Goal: Task Accomplishment & Management: Manage account settings

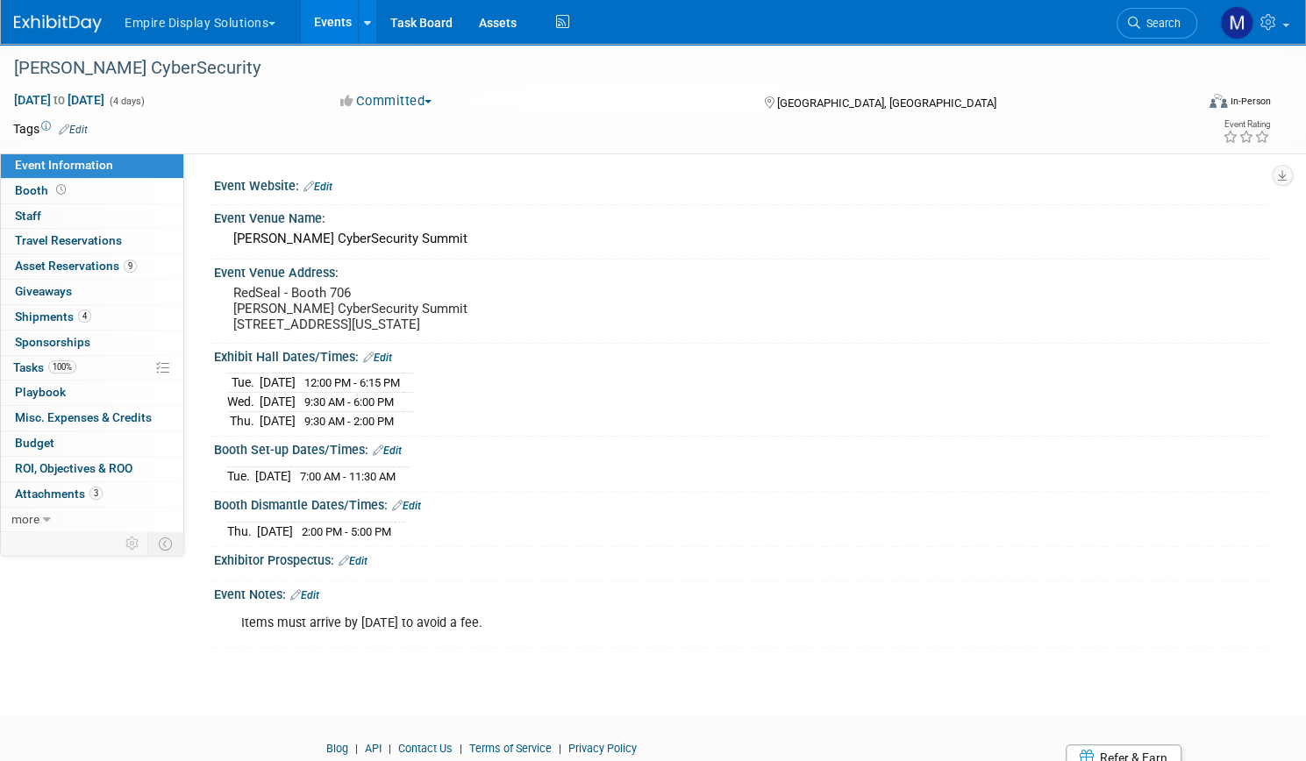
click at [286, 20] on button "Empire Display Solutions" at bounding box center [210, 19] width 175 height 39
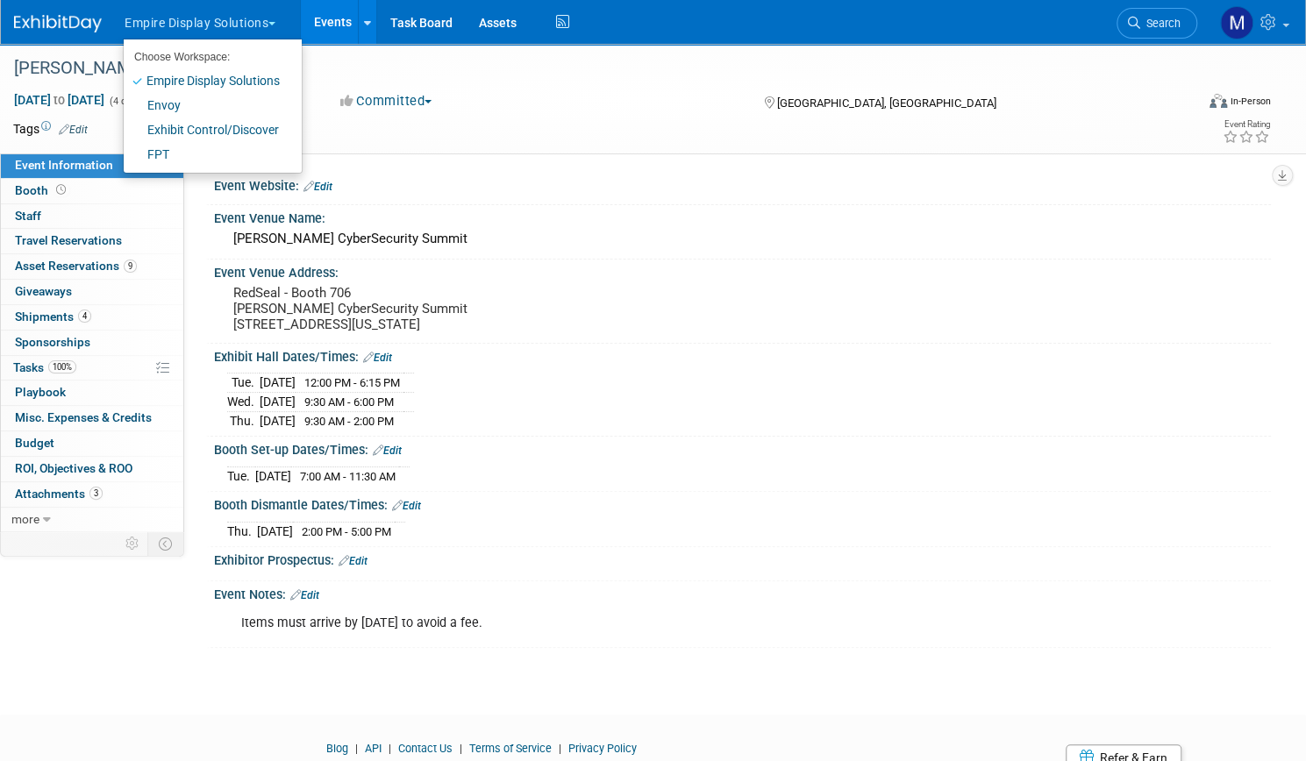
click at [365, 22] on link "Events" at bounding box center [333, 22] width 64 height 44
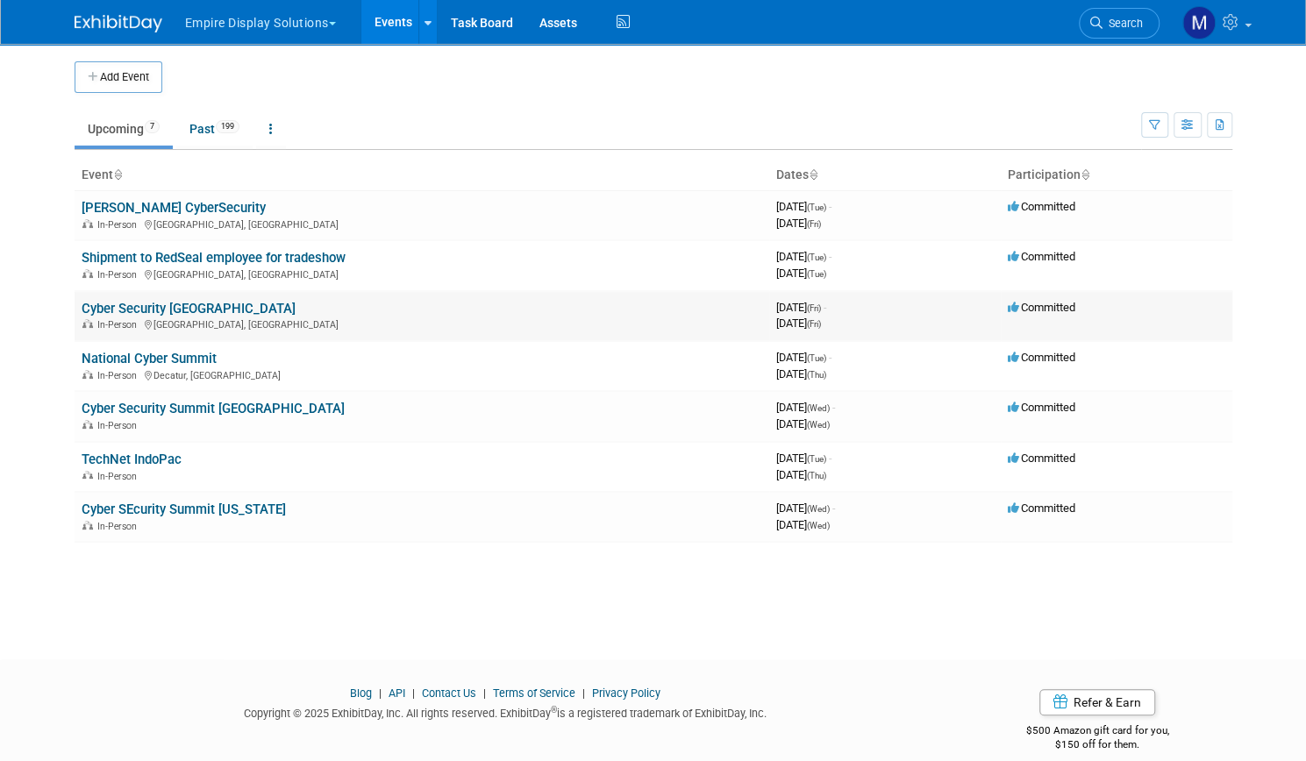
click at [167, 306] on link "Cyber Security [GEOGRAPHIC_DATA]" at bounding box center [189, 309] width 214 height 16
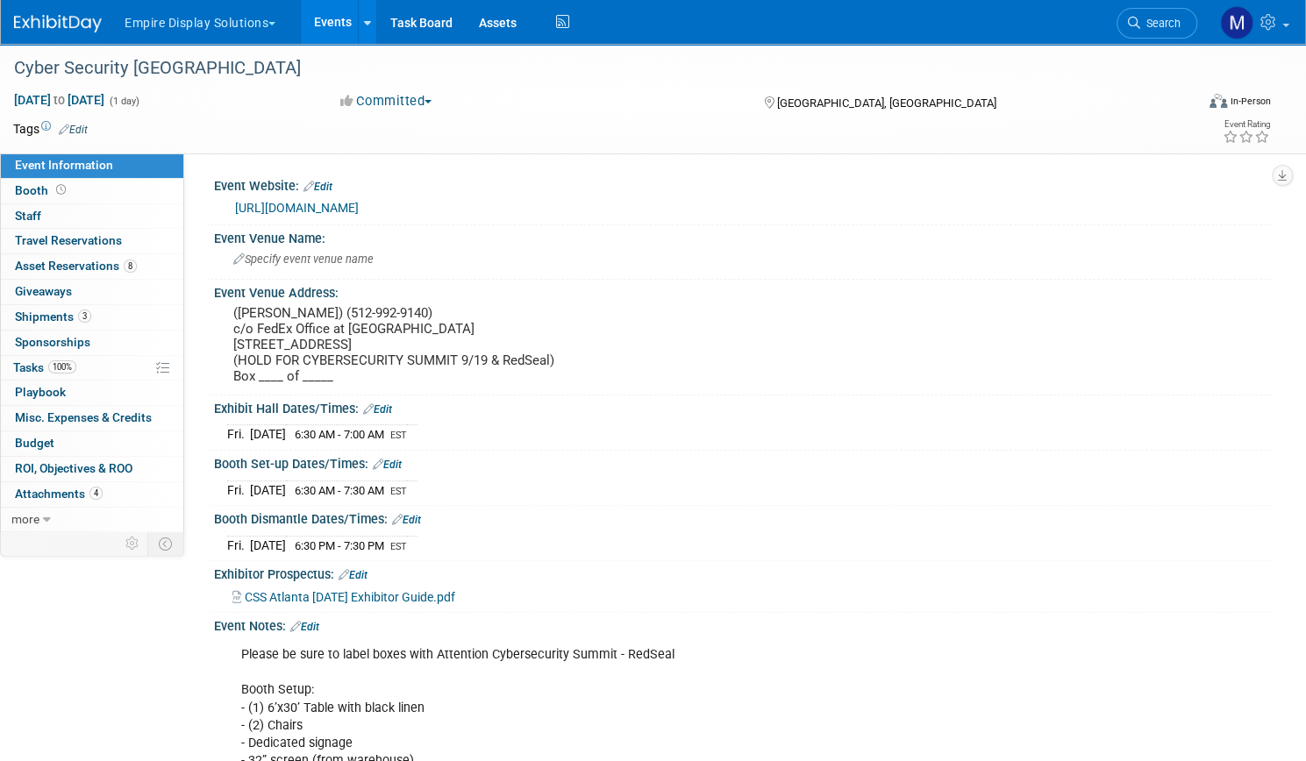
click at [364, 34] on link "Events" at bounding box center [333, 22] width 64 height 44
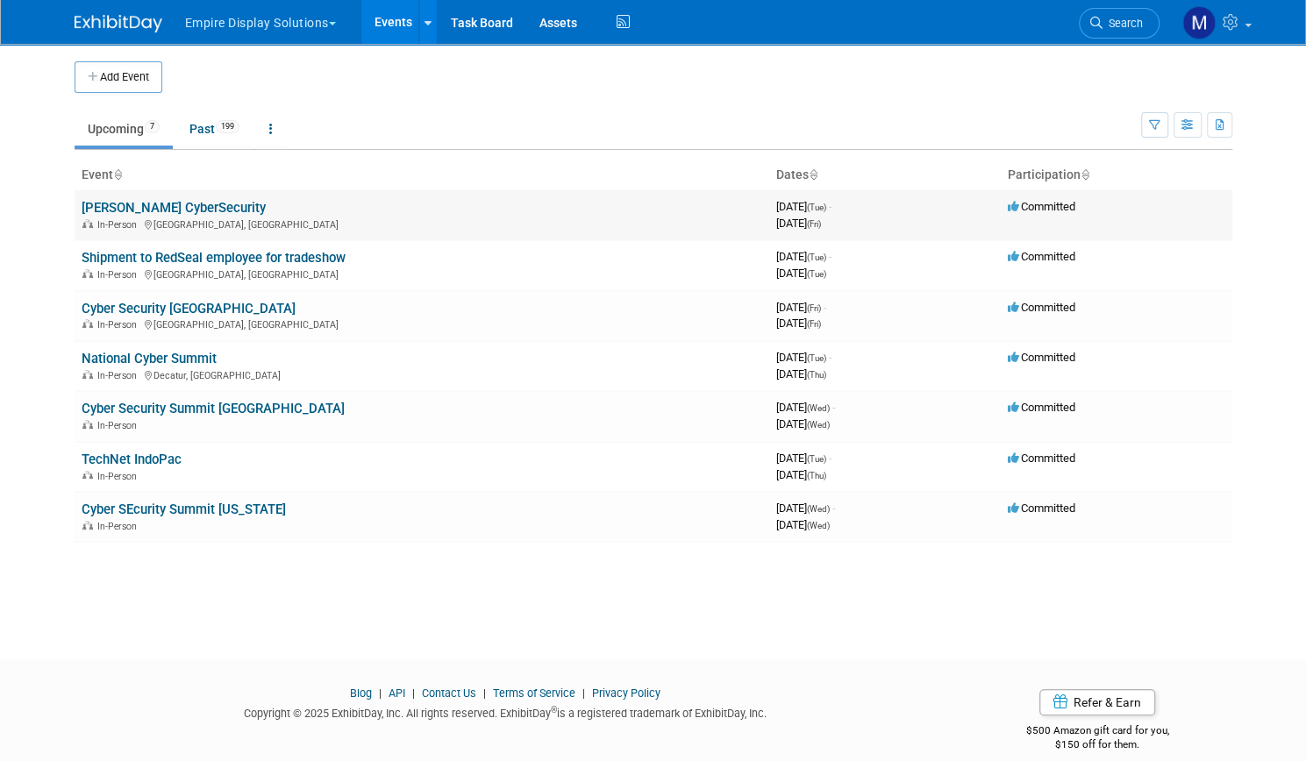
click at [151, 203] on link "[PERSON_NAME] CyberSecurity" at bounding box center [174, 208] width 184 height 16
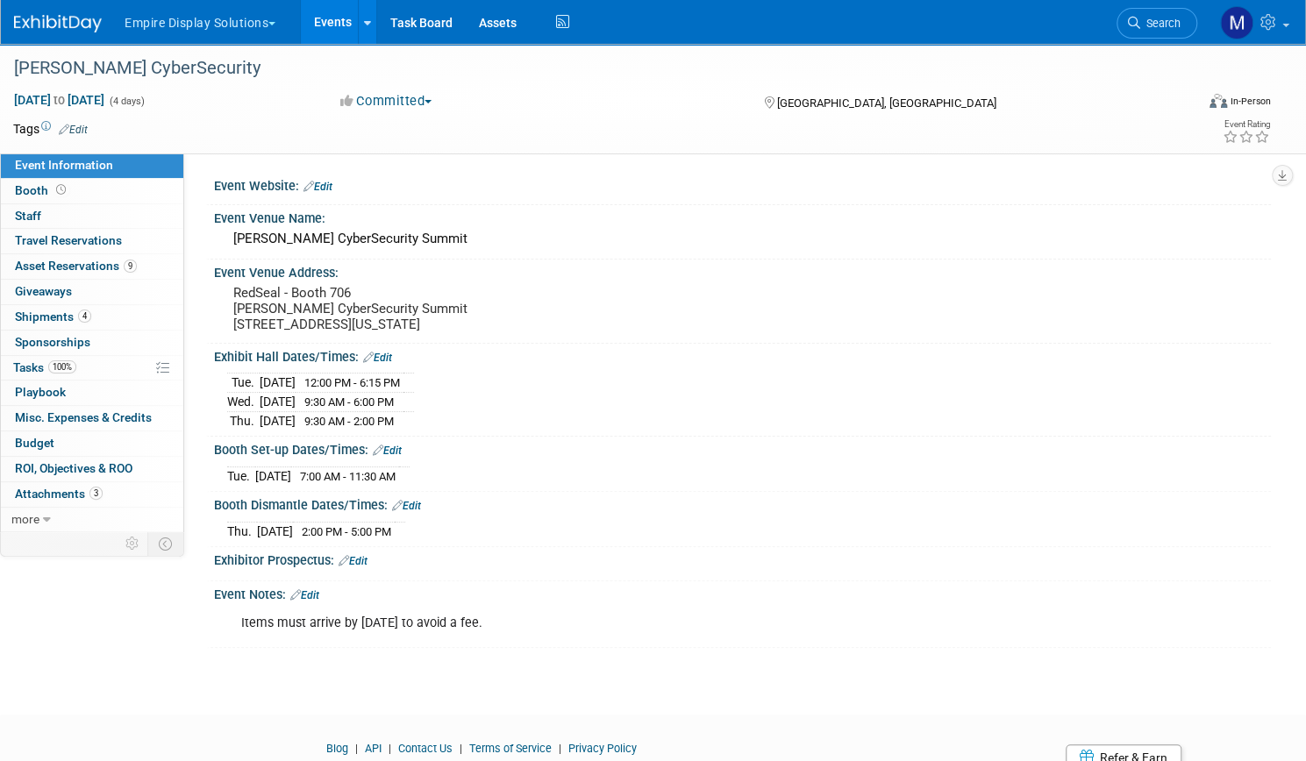
click at [365, 21] on link "Events" at bounding box center [333, 22] width 64 height 44
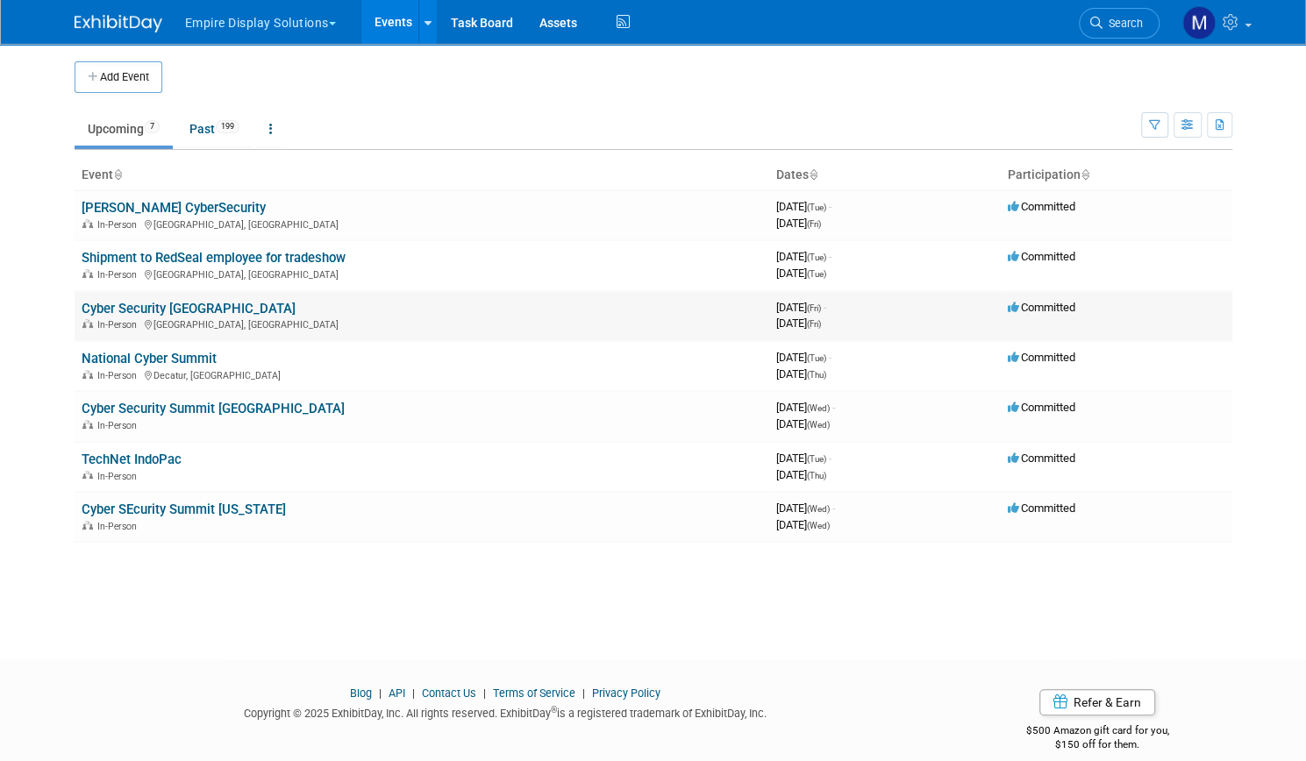
click at [171, 310] on link "Cyber Security [GEOGRAPHIC_DATA]" at bounding box center [189, 309] width 214 height 16
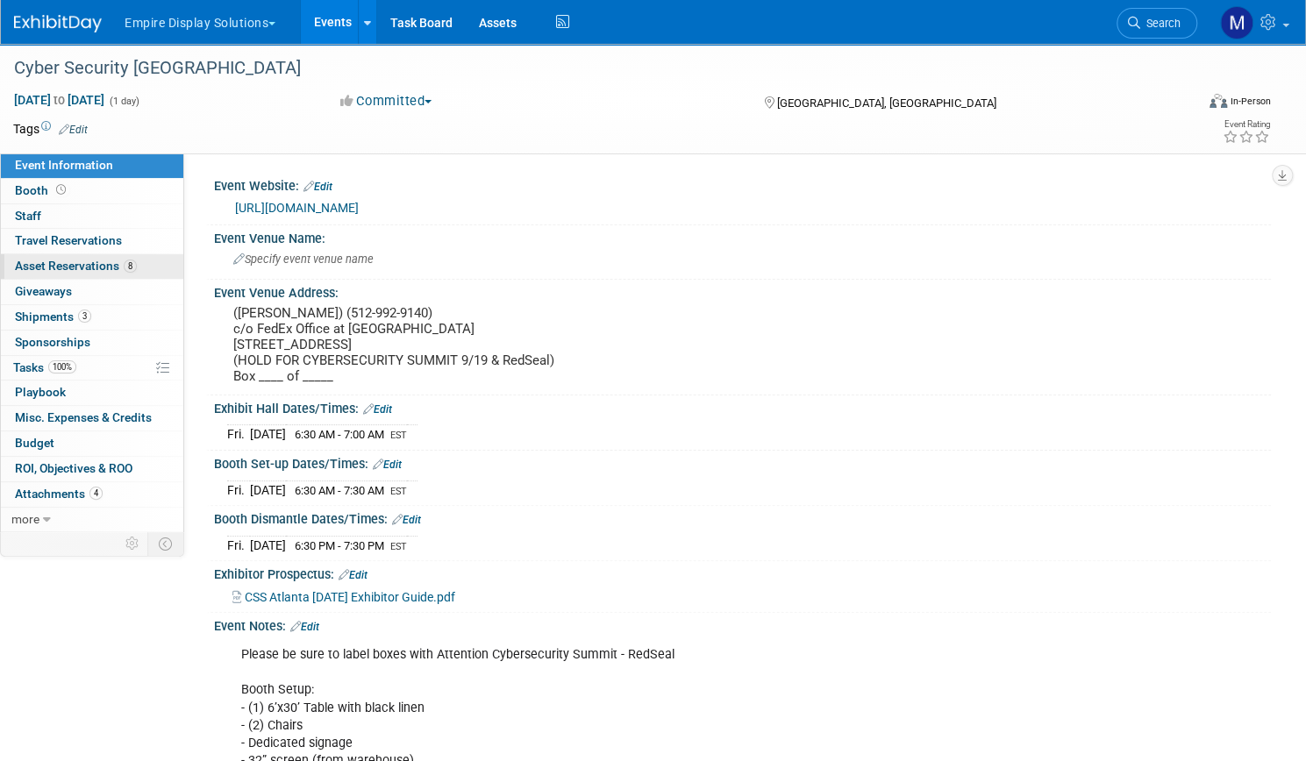
click at [137, 264] on span "Asset Reservations 8" at bounding box center [76, 266] width 122 height 14
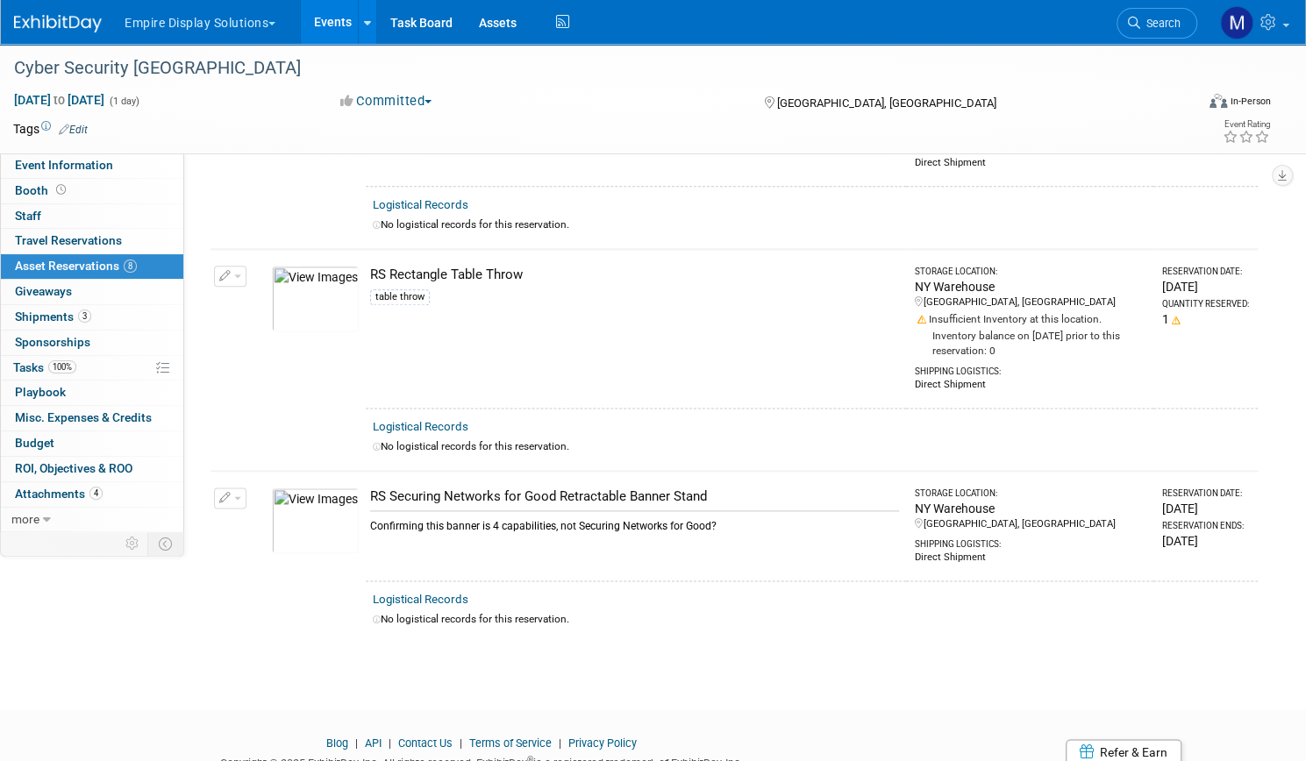
scroll to position [1158, 0]
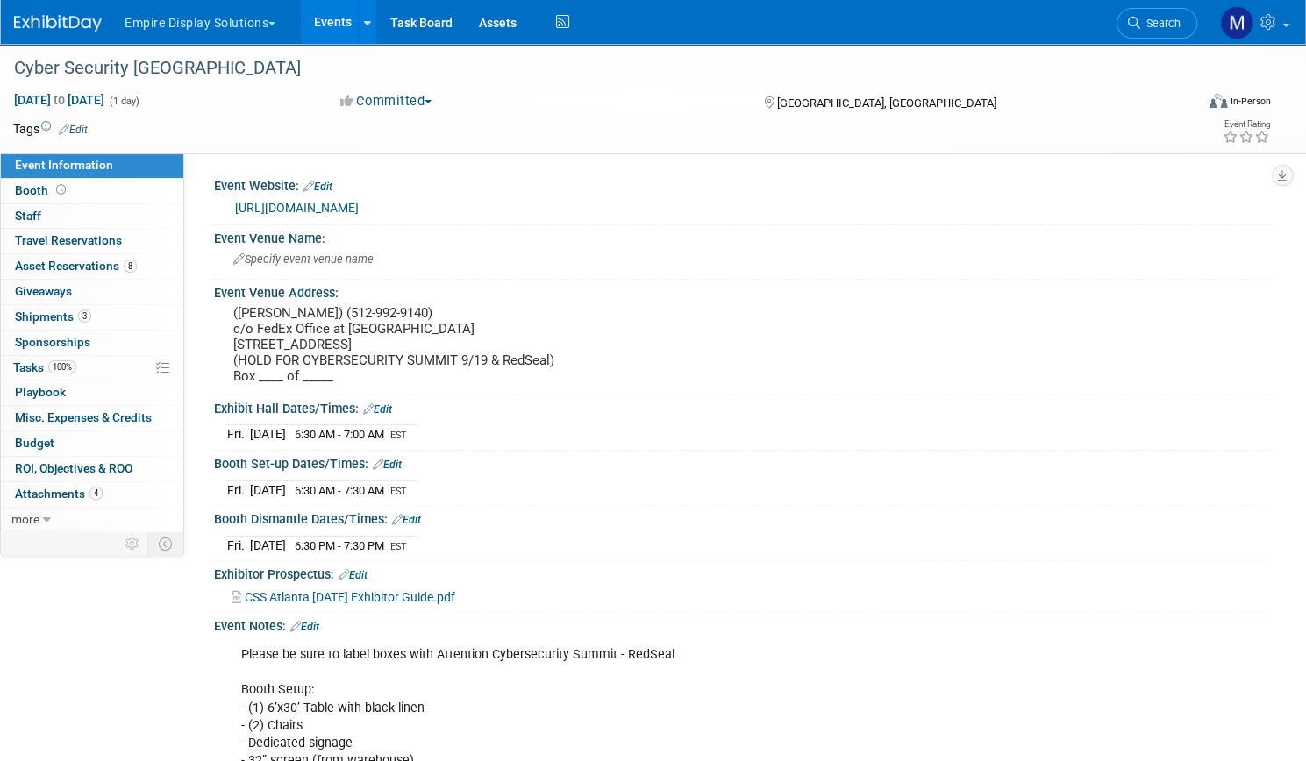
scroll to position [242, 0]
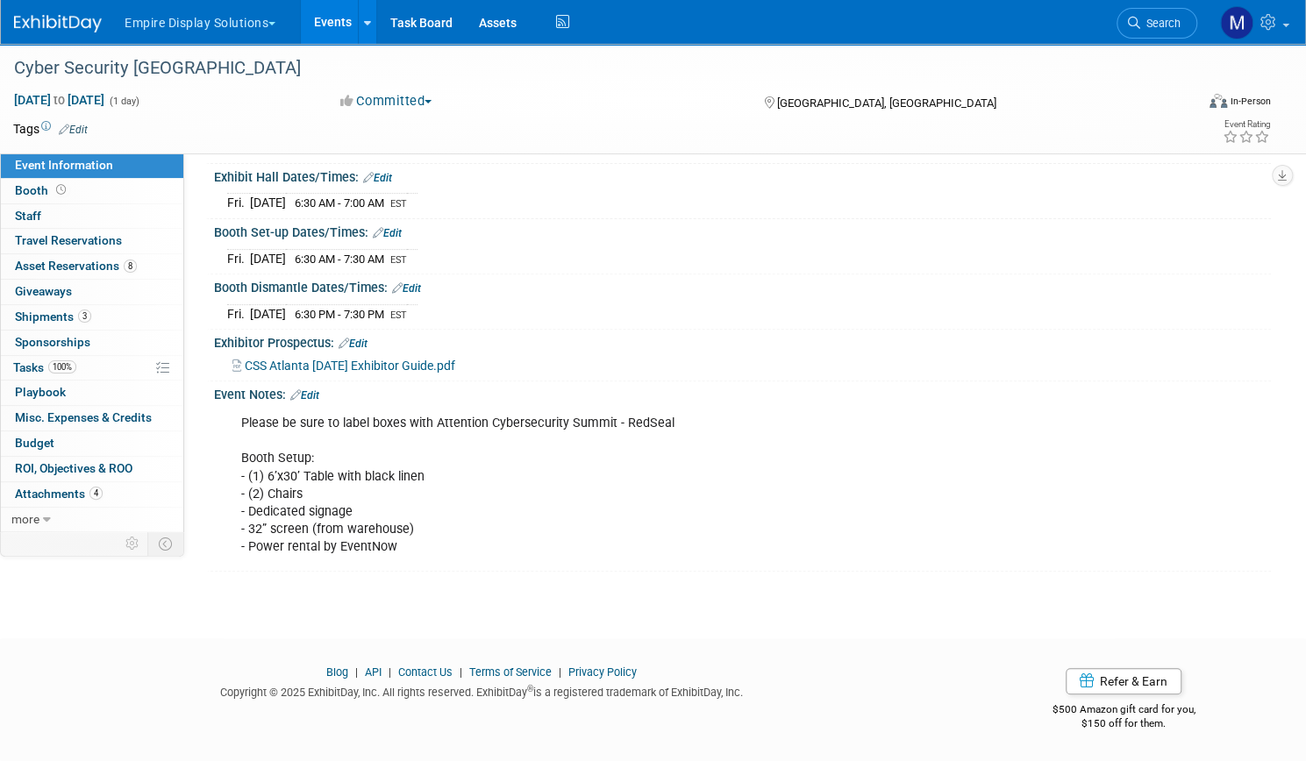
click at [365, 22] on link "Events" at bounding box center [333, 22] width 64 height 44
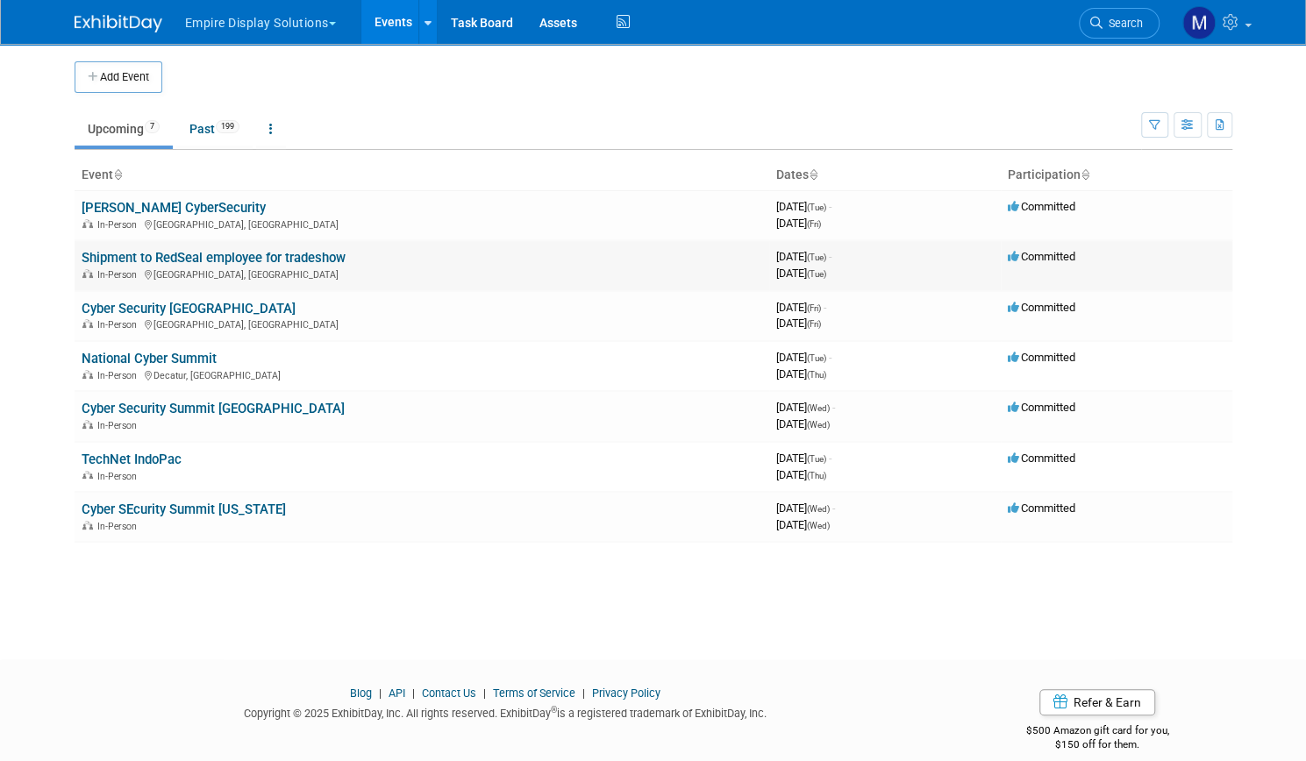
click at [172, 255] on link "Shipment to RedSeal employee for tradeshow" at bounding box center [214, 258] width 264 height 16
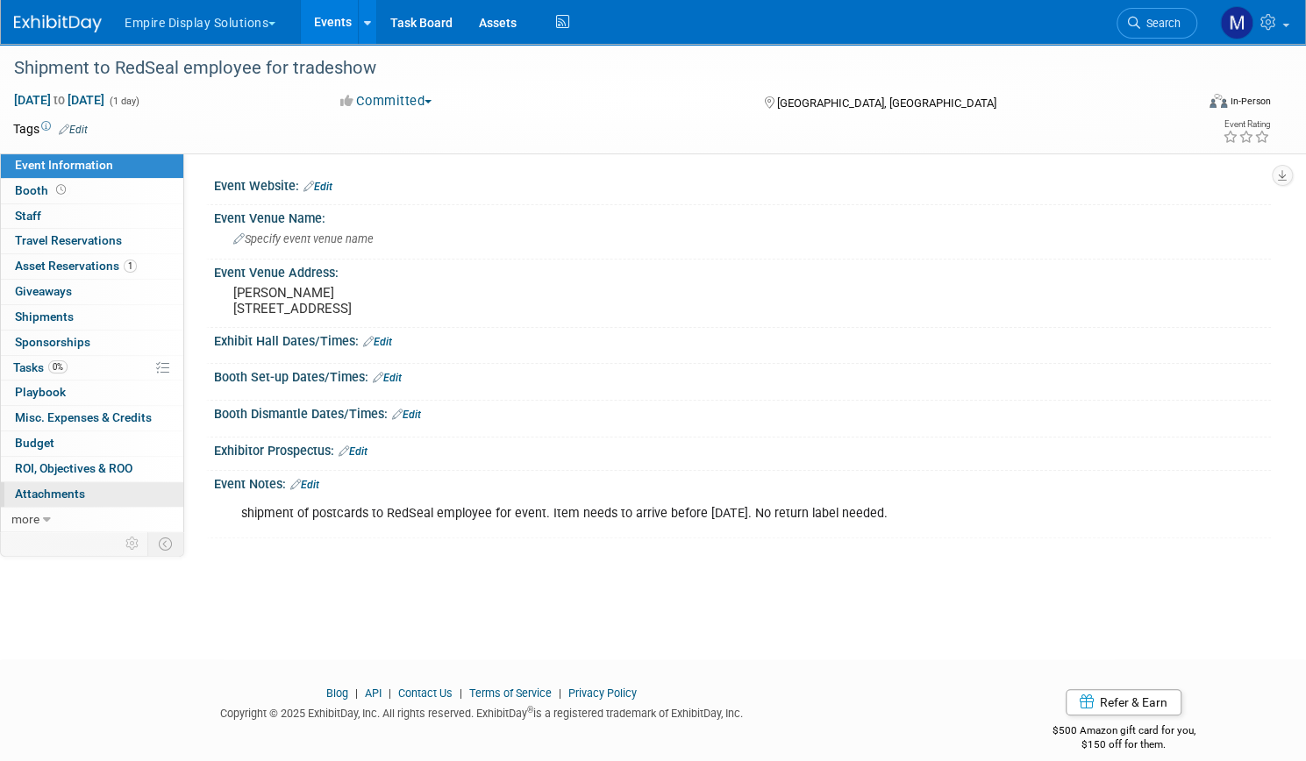
click at [85, 487] on span "Attachments 0" at bounding box center [50, 494] width 70 height 14
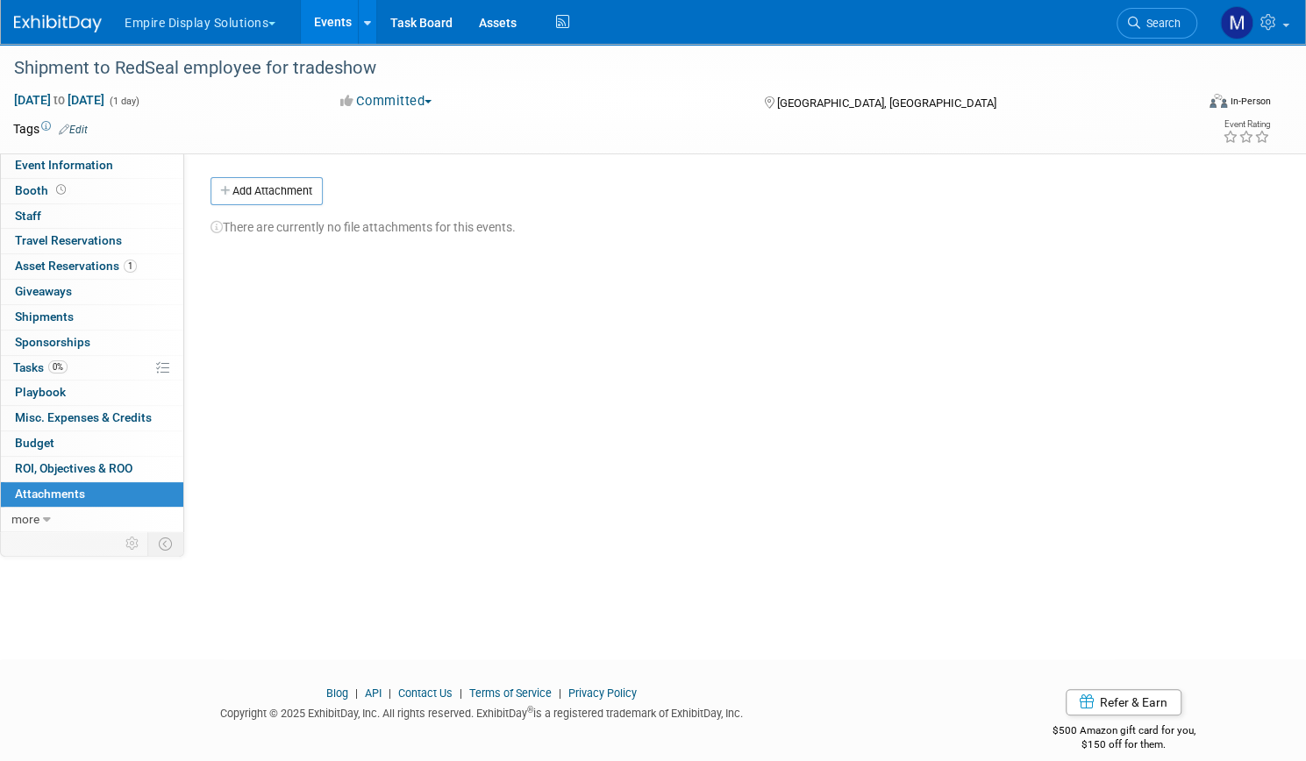
click at [365, 17] on link "Events" at bounding box center [333, 22] width 64 height 44
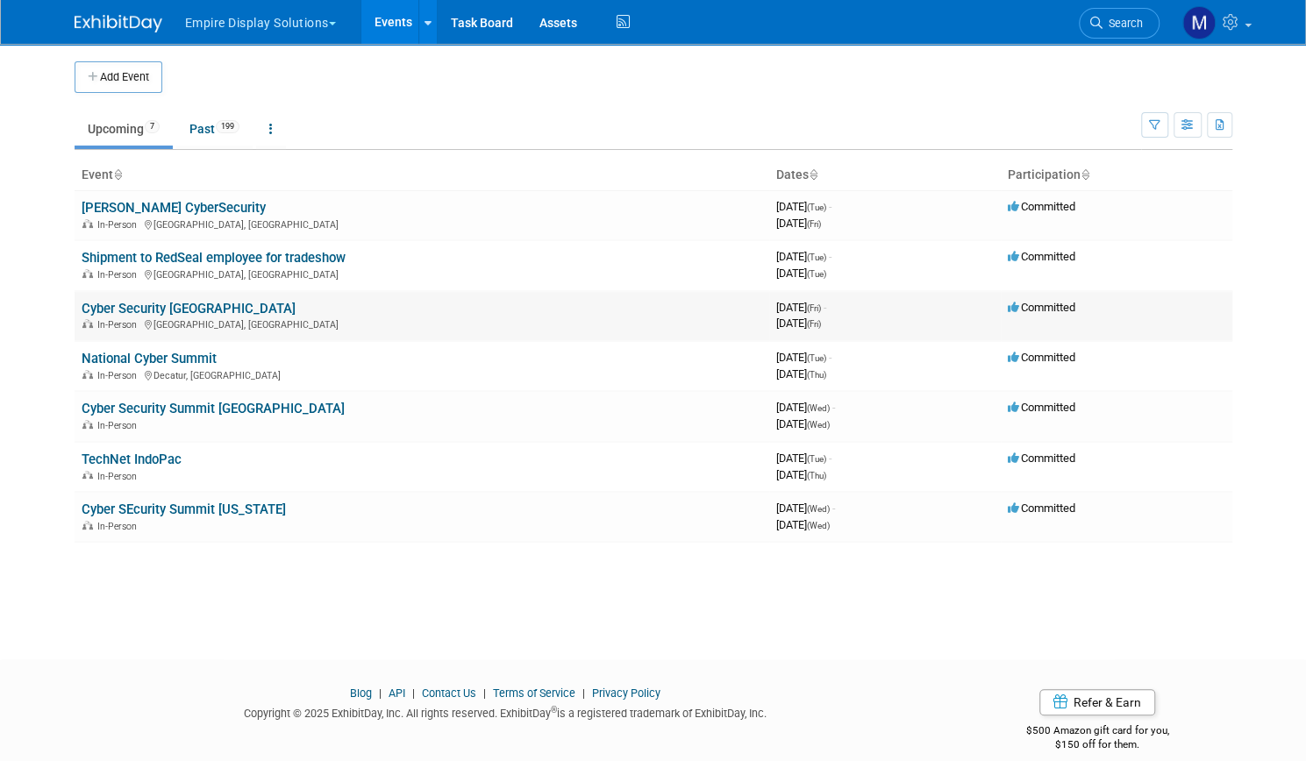
click at [168, 301] on link "Cyber Security [GEOGRAPHIC_DATA]" at bounding box center [189, 309] width 214 height 16
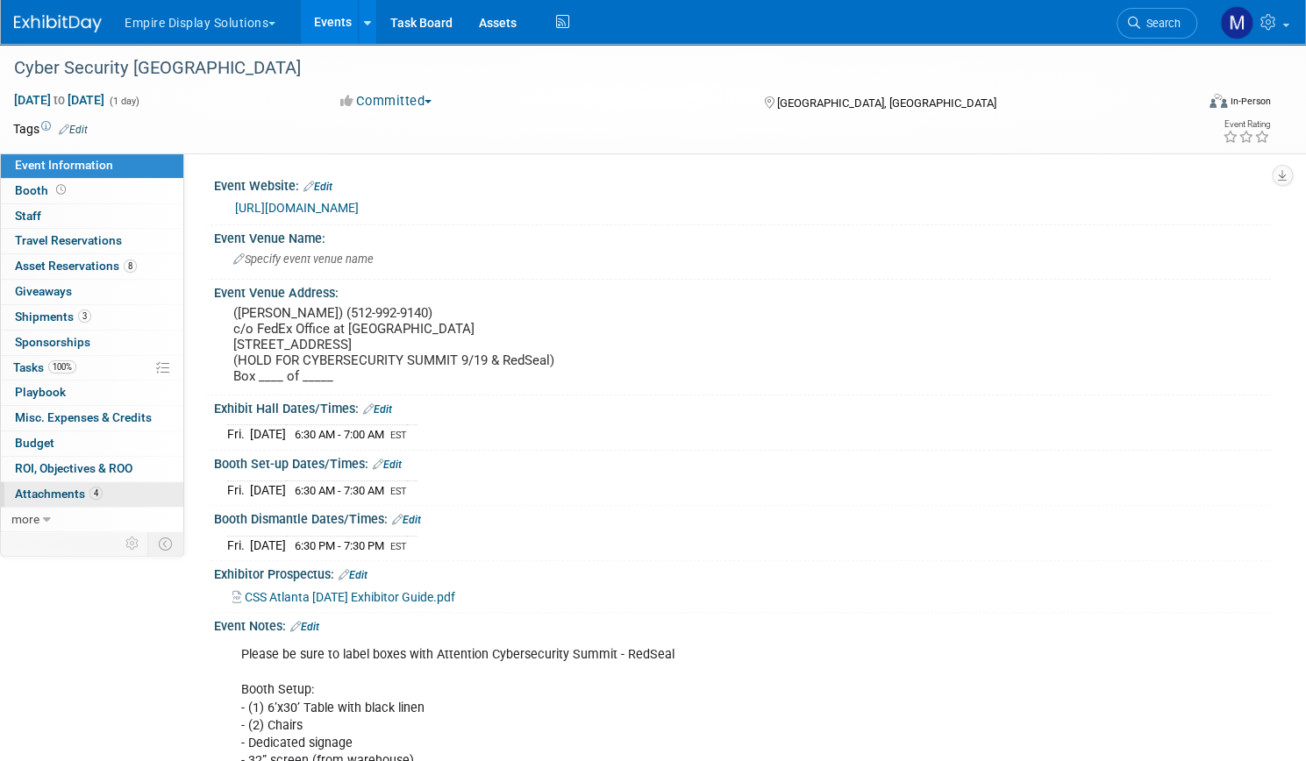
click at [103, 487] on span "Attachments 4" at bounding box center [59, 494] width 88 height 14
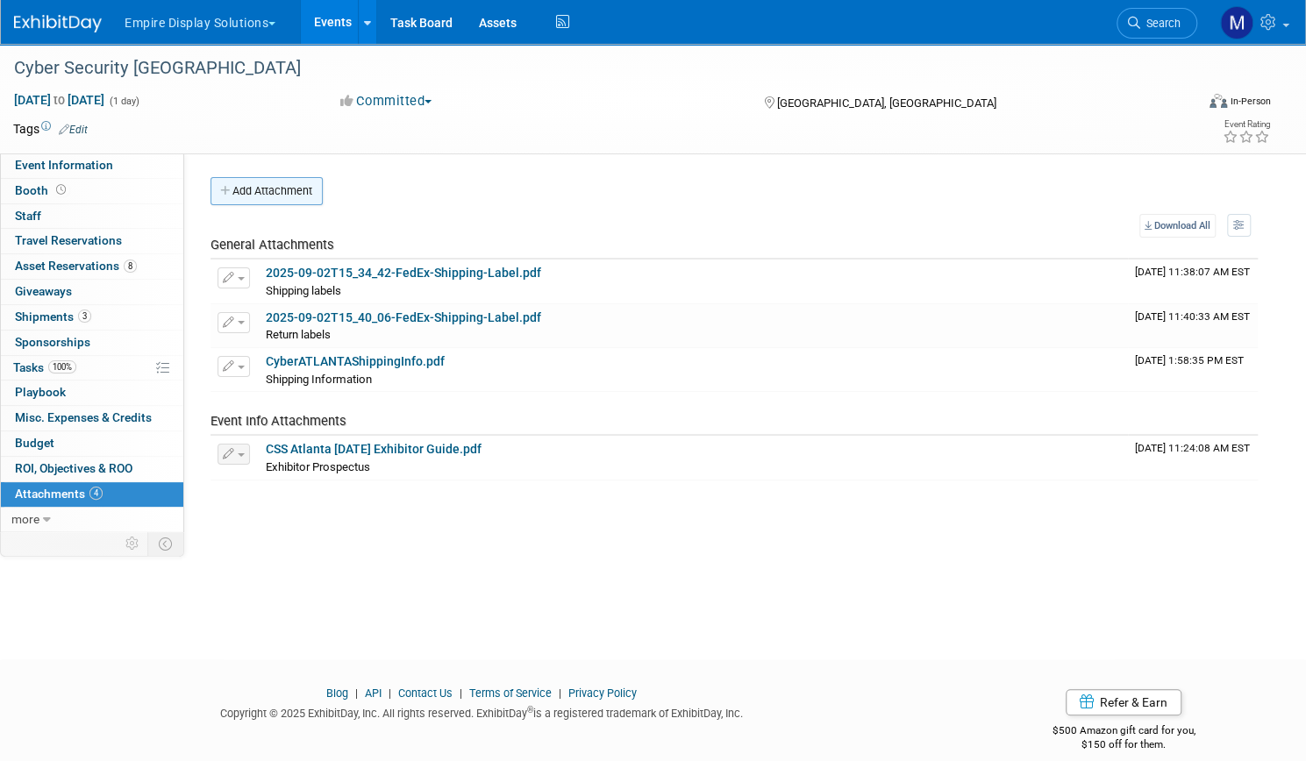
click at [323, 195] on button "Add Attachment" at bounding box center [267, 191] width 112 height 28
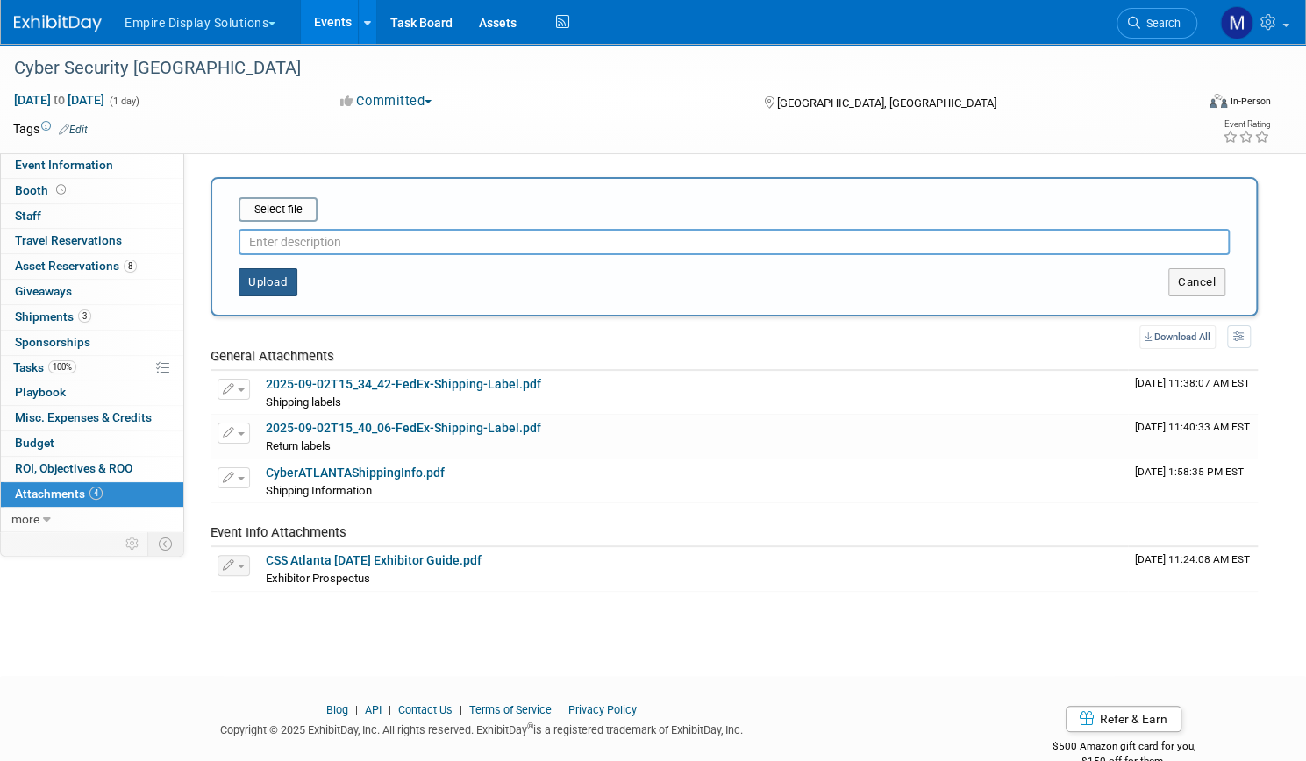
click at [297, 288] on button "Upload" at bounding box center [268, 282] width 59 height 28
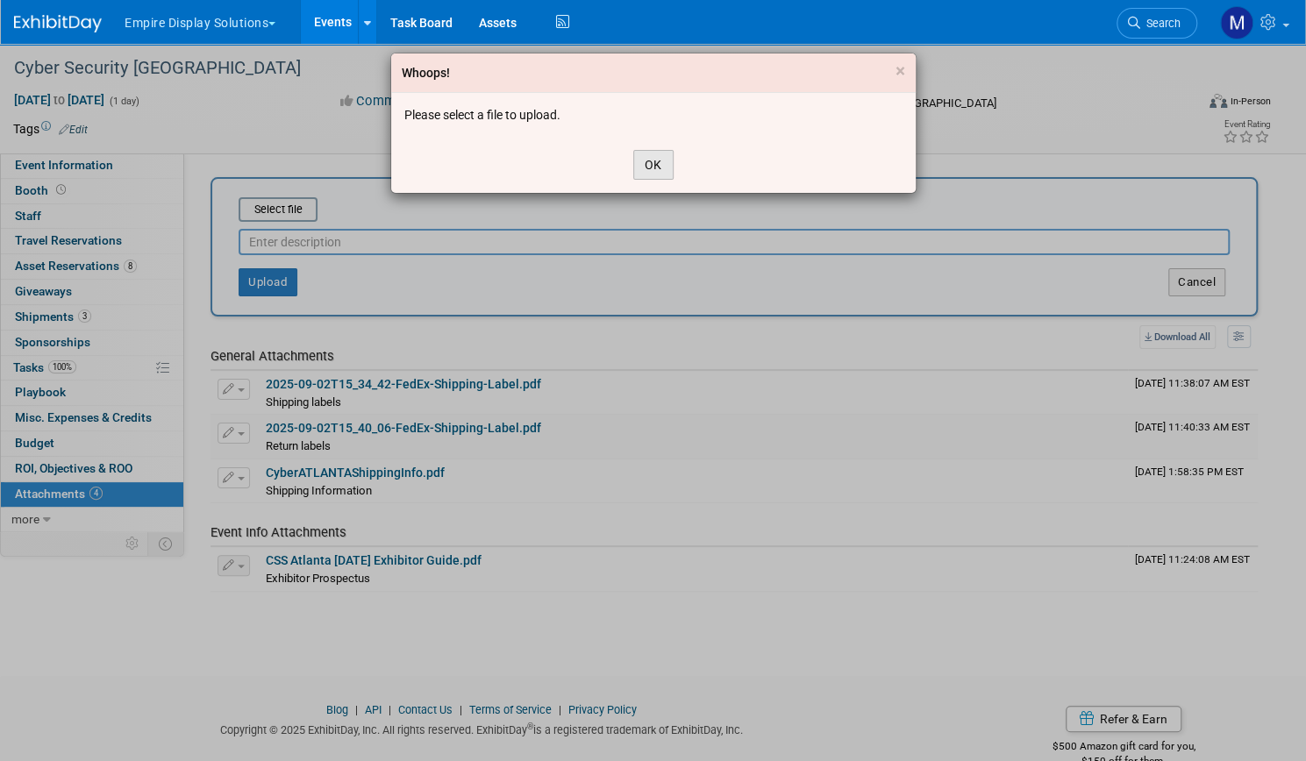
click at [661, 173] on button "OK" at bounding box center [653, 165] width 40 height 30
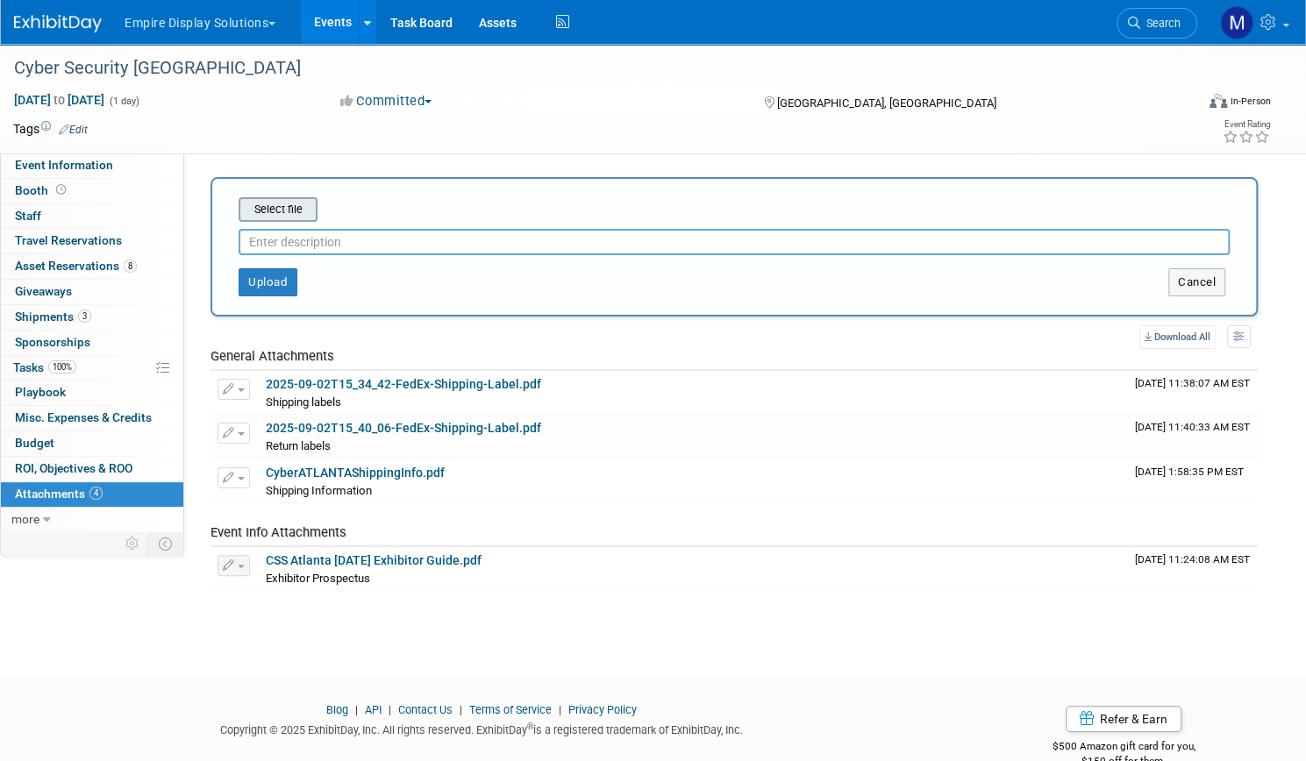
click at [318, 220] on div "Select file" at bounding box center [278, 209] width 79 height 25
click at [316, 203] on input "file" at bounding box center [211, 209] width 209 height 21
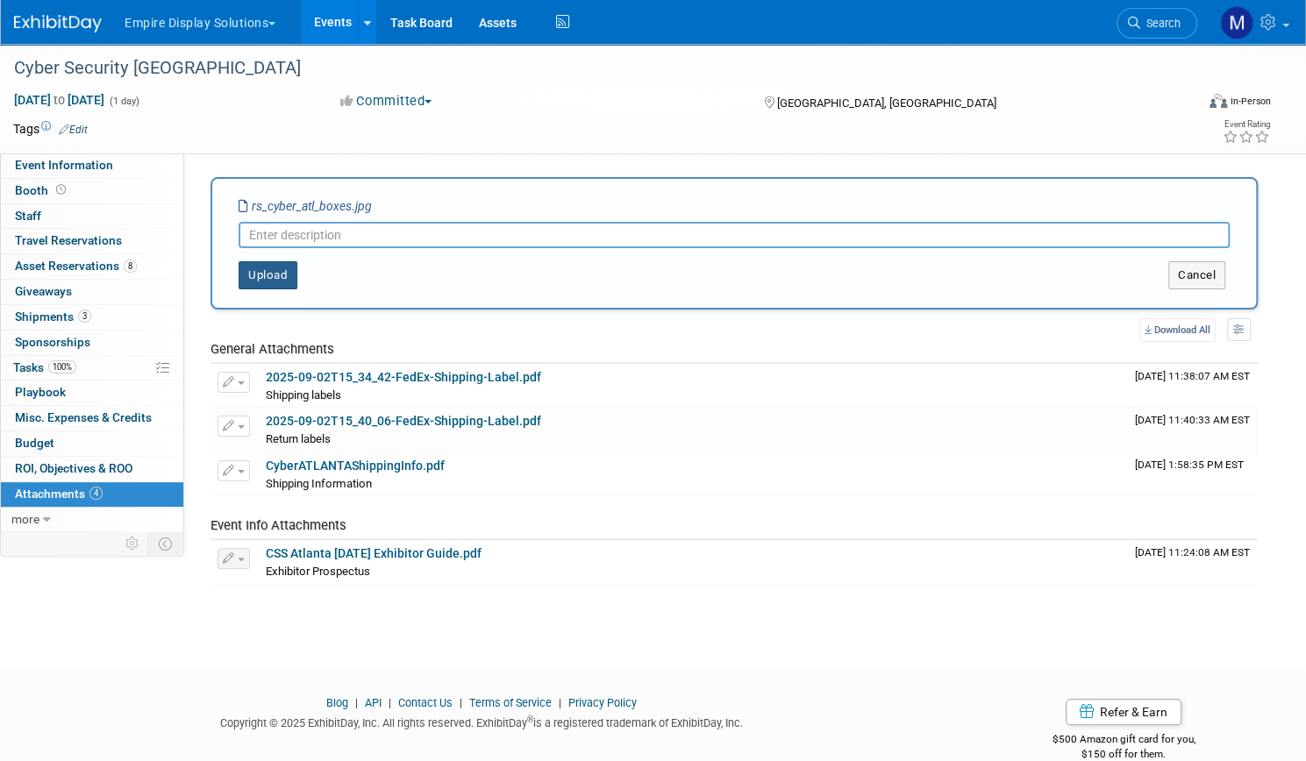
click at [297, 272] on button "Upload" at bounding box center [268, 275] width 59 height 28
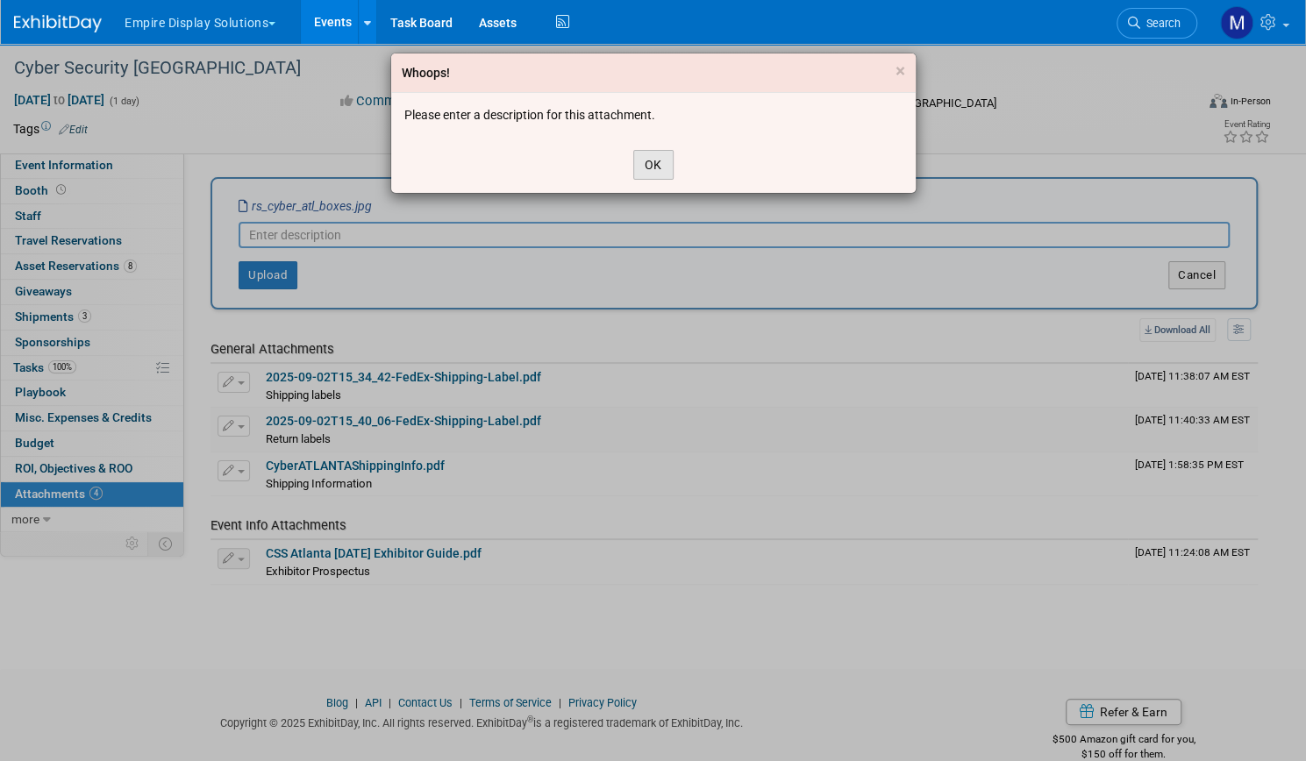
click at [653, 157] on button "OK" at bounding box center [653, 165] width 40 height 30
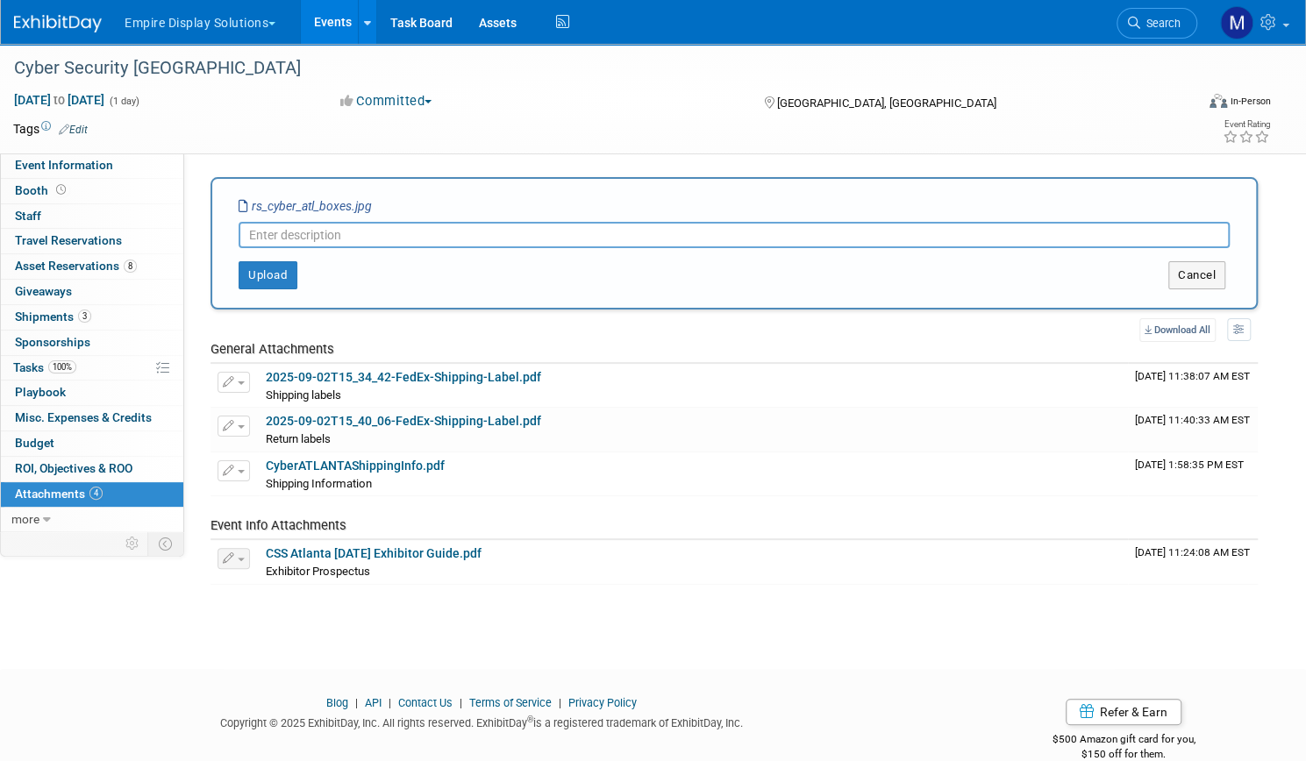
click at [432, 233] on input "text" at bounding box center [734, 235] width 991 height 26
type input "Photo of Boxes"
click at [297, 283] on button "Upload" at bounding box center [268, 275] width 59 height 28
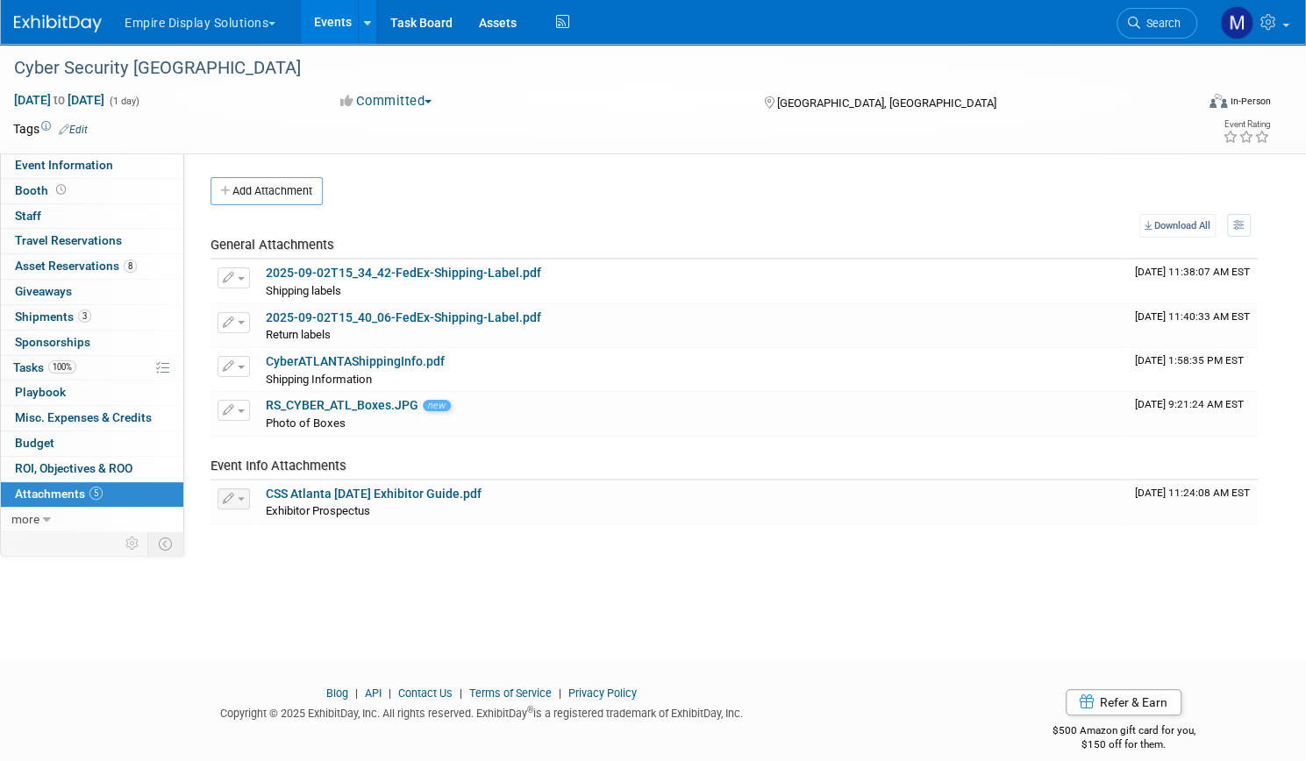
click at [365, 21] on link "Events" at bounding box center [333, 22] width 64 height 44
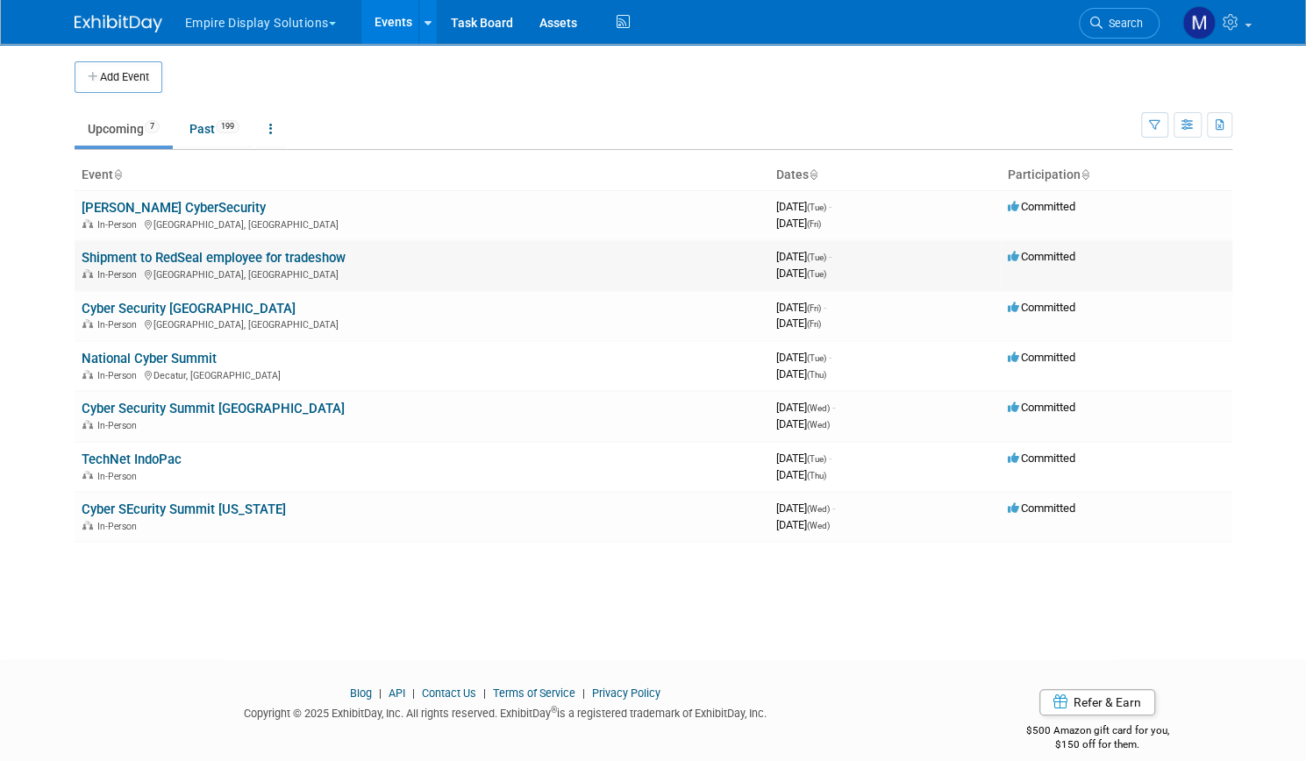
click at [170, 260] on link "Shipment to RedSeal employee for tradeshow" at bounding box center [214, 258] width 264 height 16
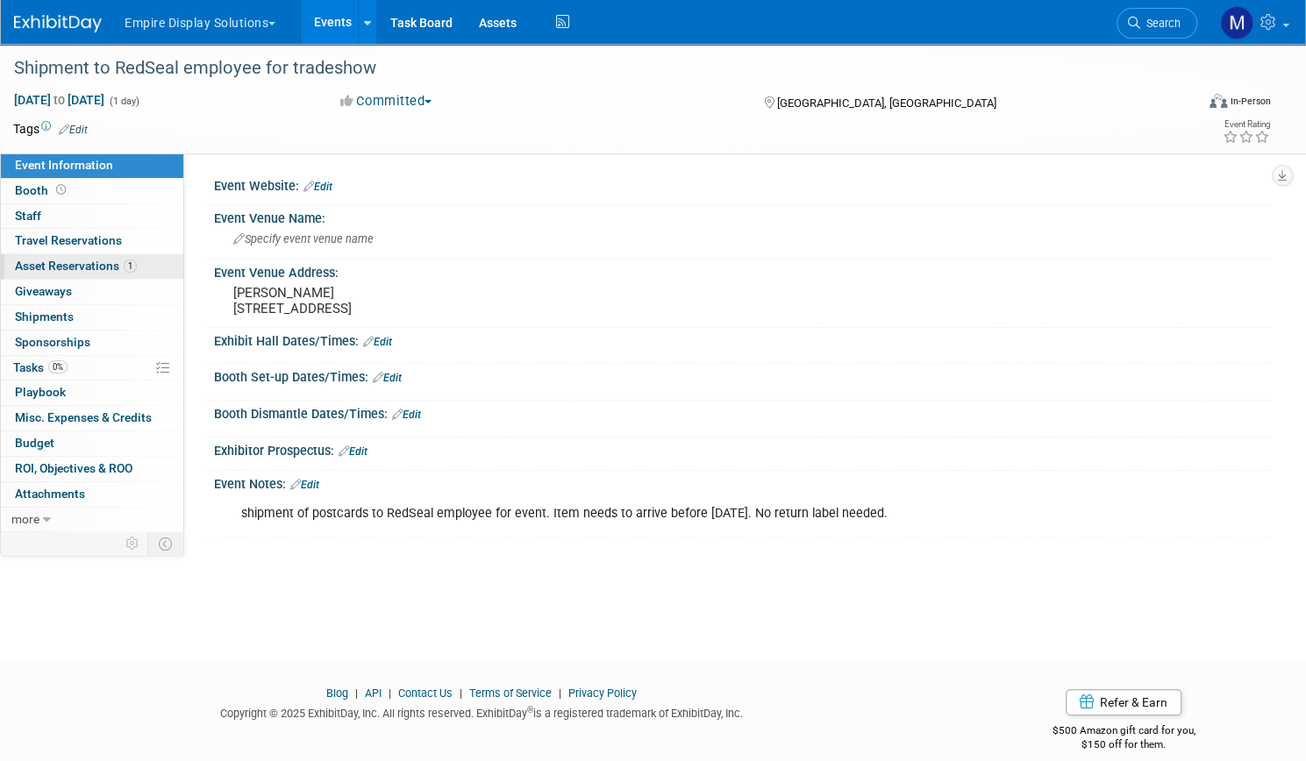
click at [137, 268] on span "Asset Reservations 1" at bounding box center [76, 266] width 122 height 14
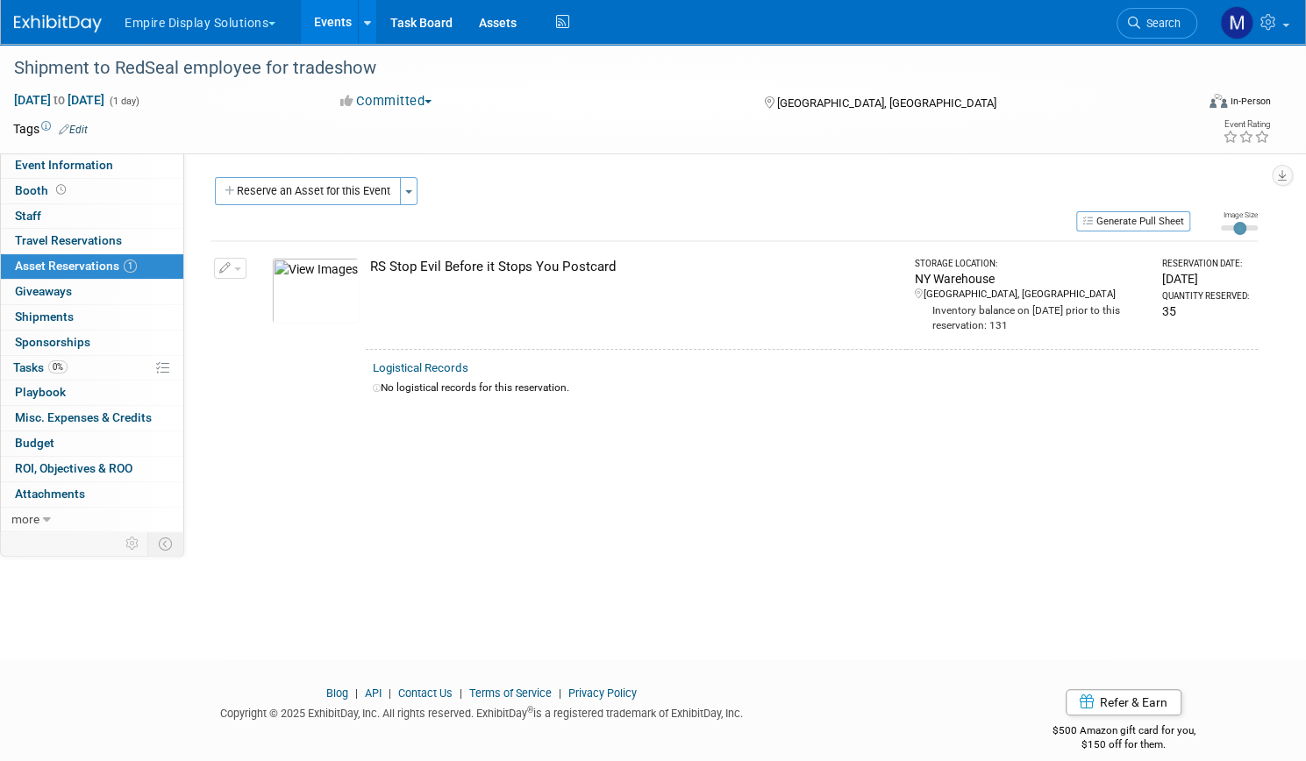
click at [359, 273] on img at bounding box center [315, 291] width 87 height 66
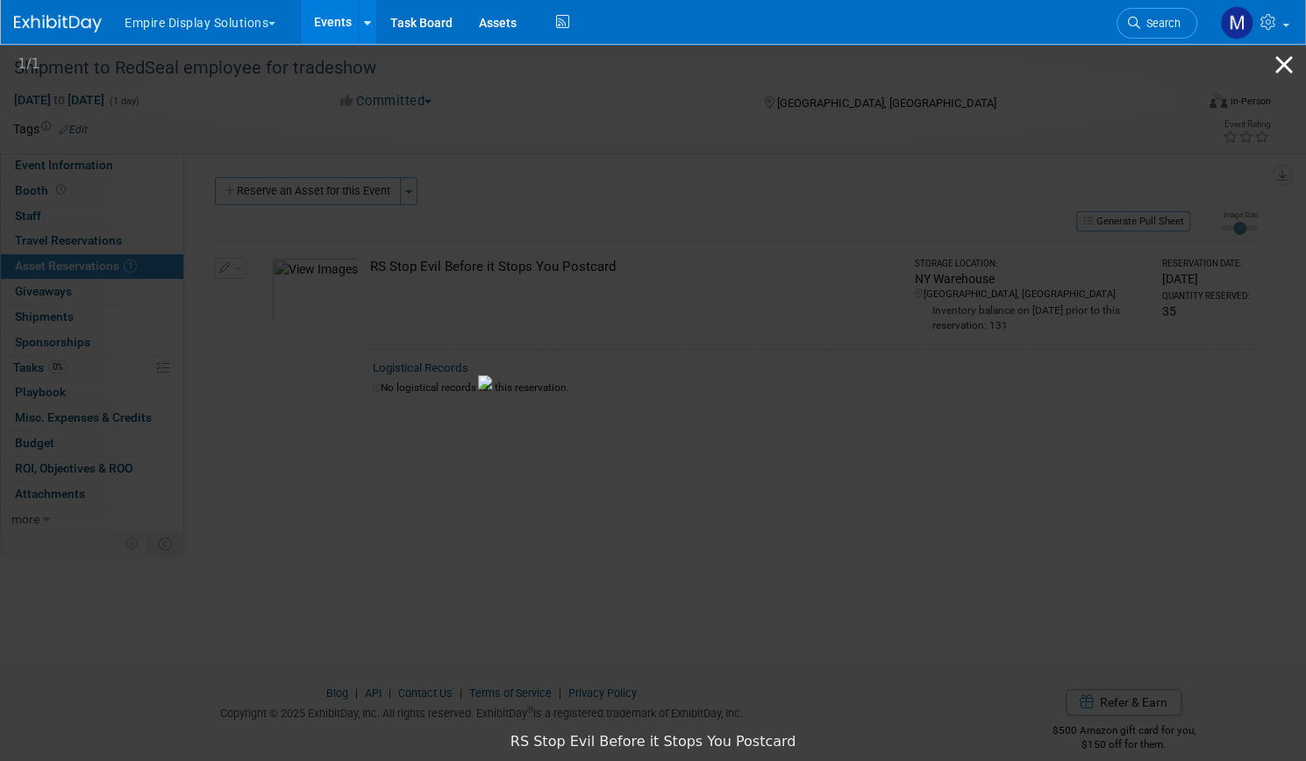
click at [1281, 65] on button "Close gallery" at bounding box center [1284, 64] width 44 height 41
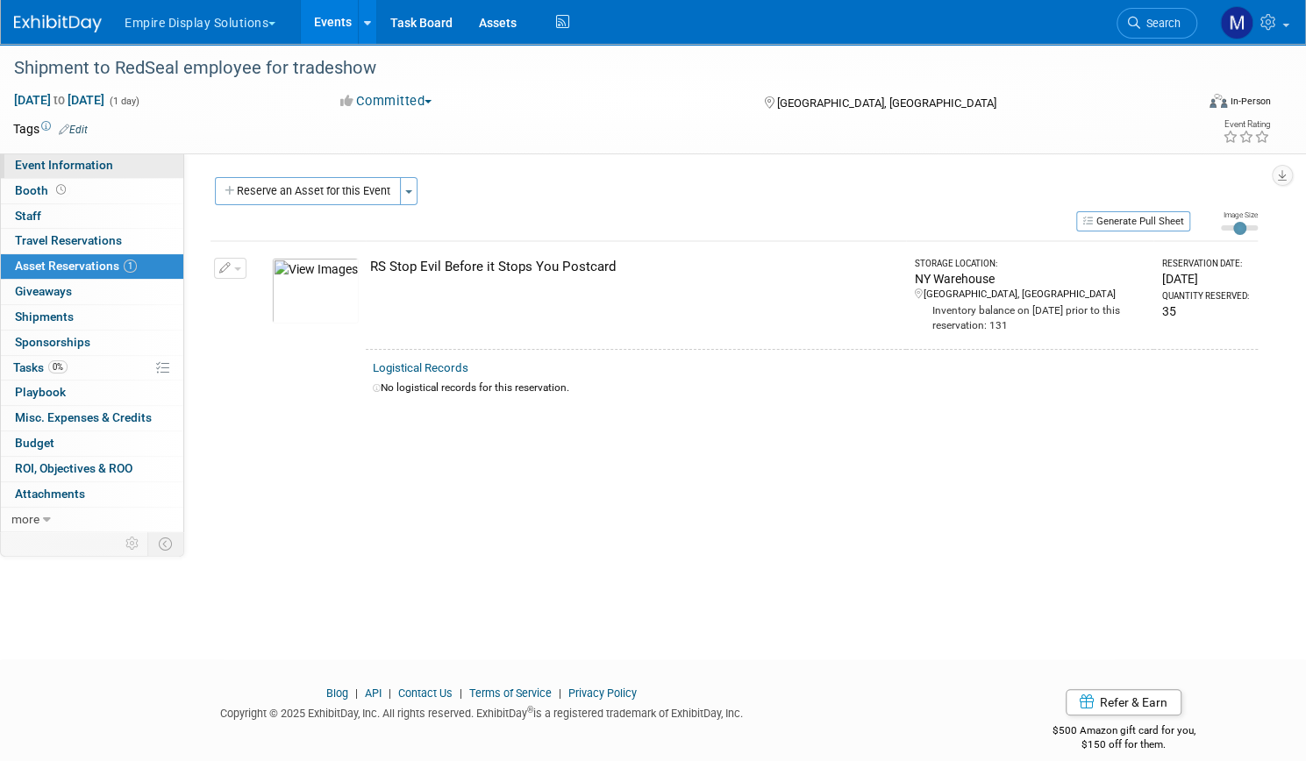
click at [113, 164] on span "Event Information" at bounding box center [64, 165] width 98 height 14
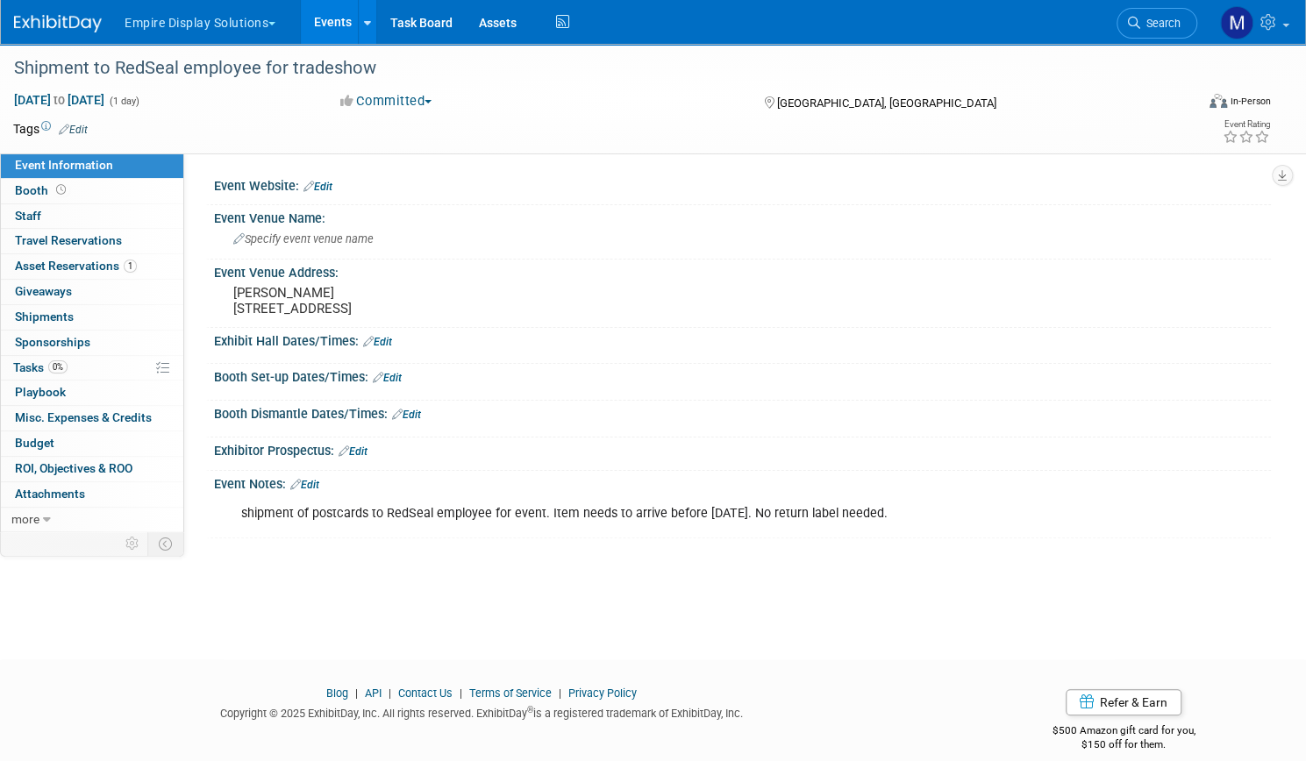
click at [365, 28] on link "Events" at bounding box center [333, 22] width 64 height 44
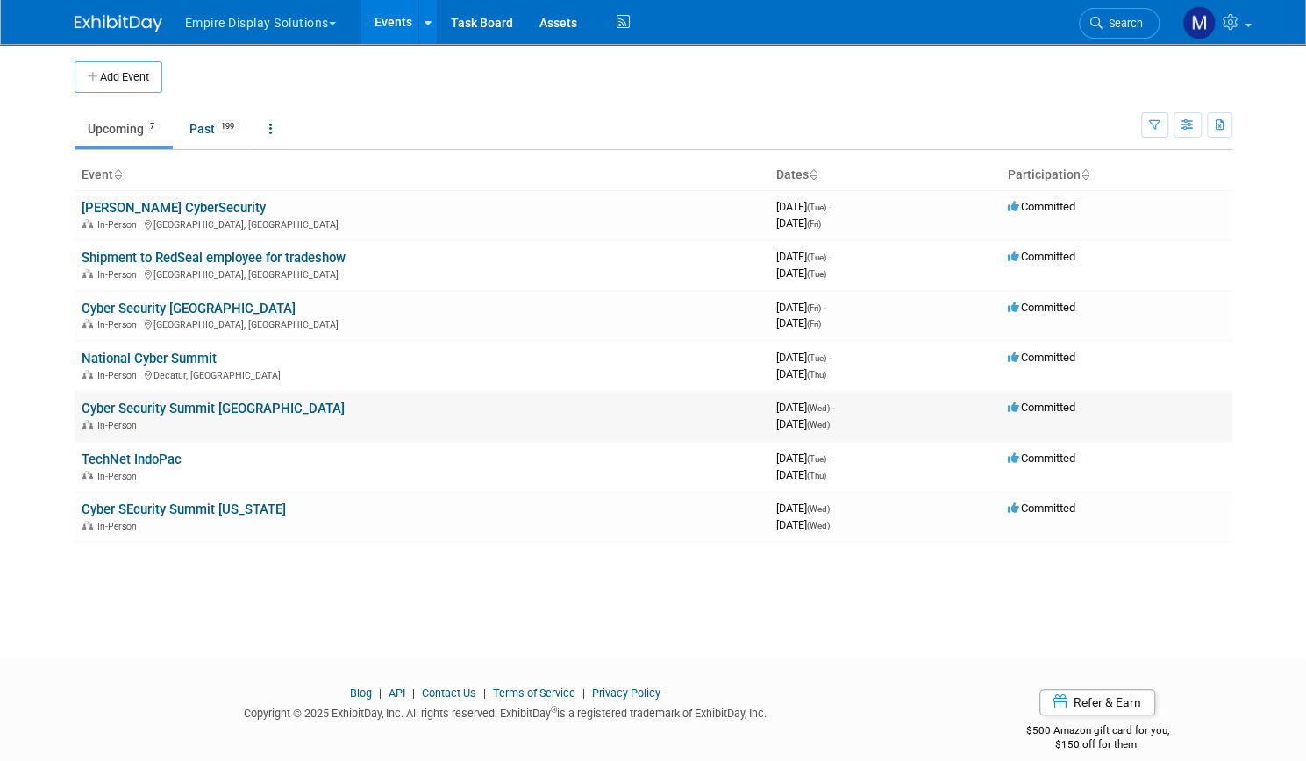
click at [260, 414] on link "Cyber Security Summit [GEOGRAPHIC_DATA]" at bounding box center [213, 409] width 263 height 16
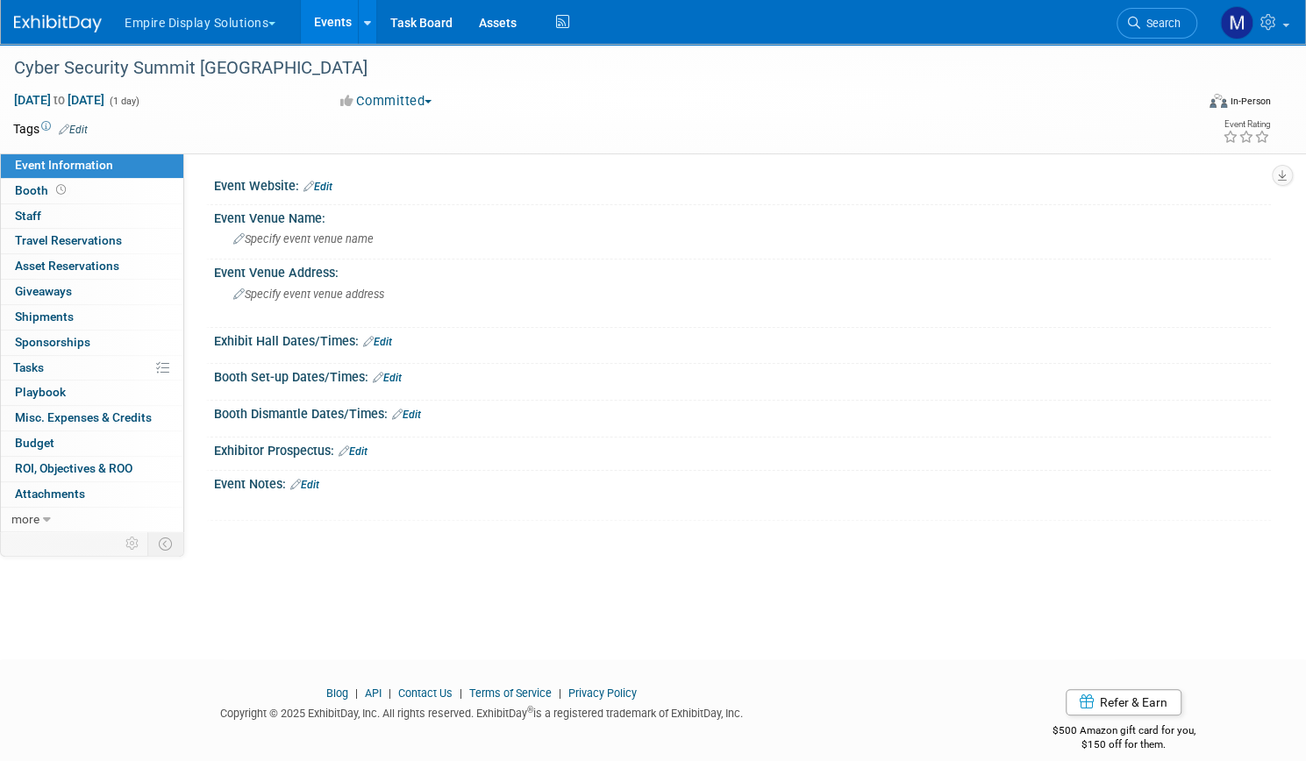
click at [365, 33] on link "Events" at bounding box center [333, 22] width 64 height 44
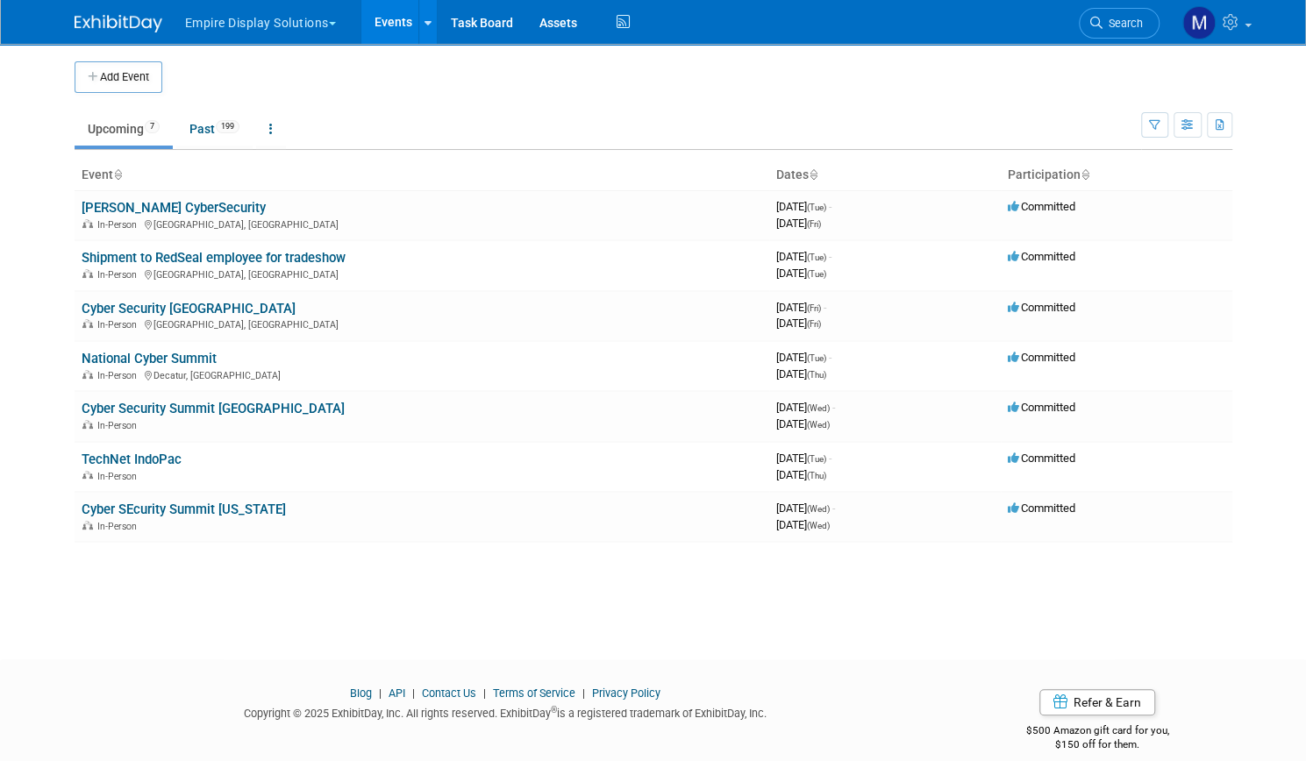
click at [290, 22] on button "Empire Display Solutions" at bounding box center [270, 19] width 175 height 39
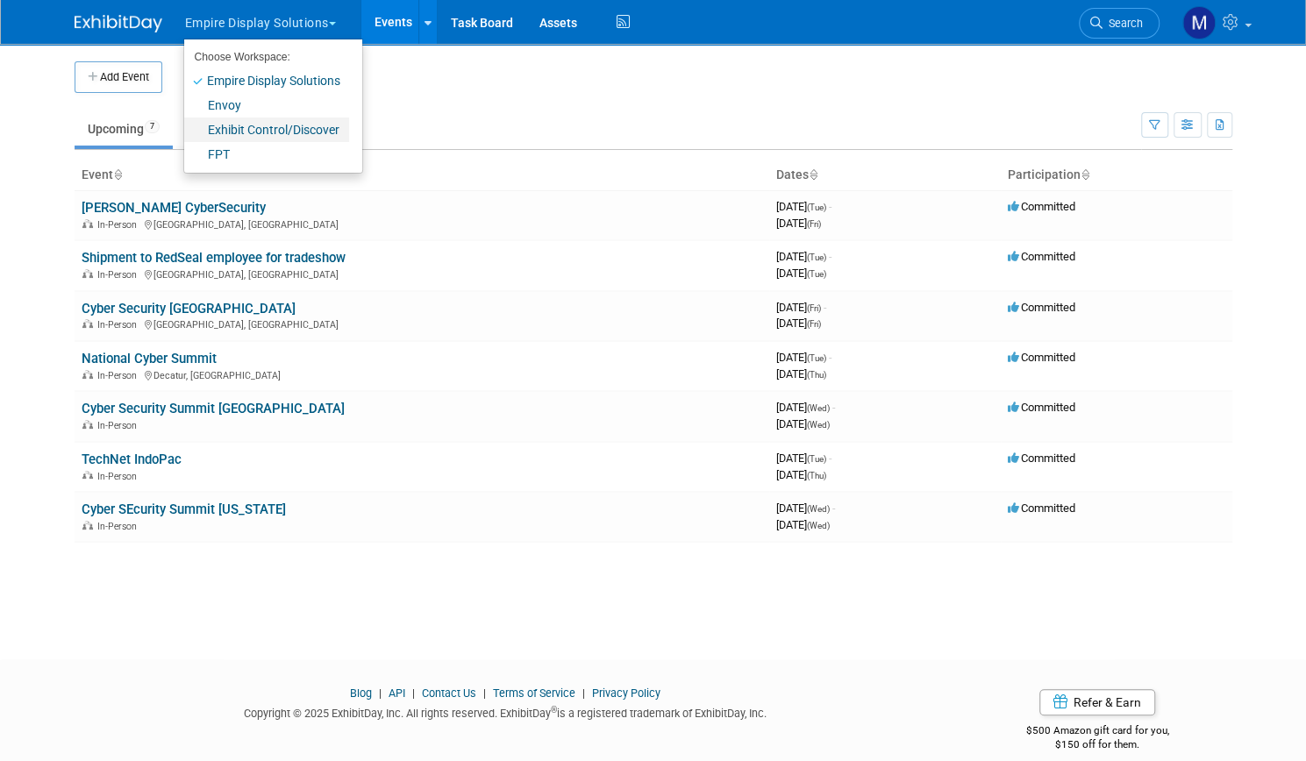
click at [239, 134] on link "Exhibit Control/Discover" at bounding box center [266, 130] width 165 height 25
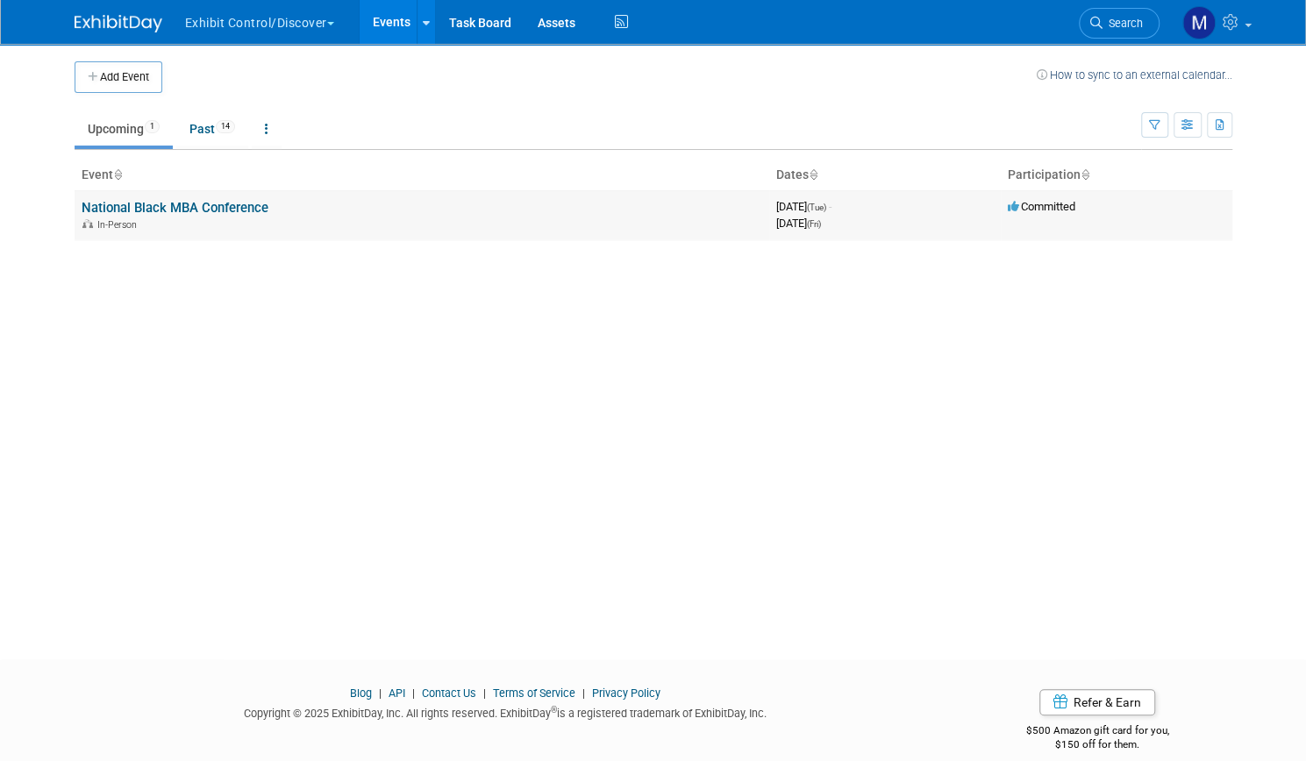
click at [223, 201] on link "National Black MBA Conference" at bounding box center [175, 208] width 187 height 16
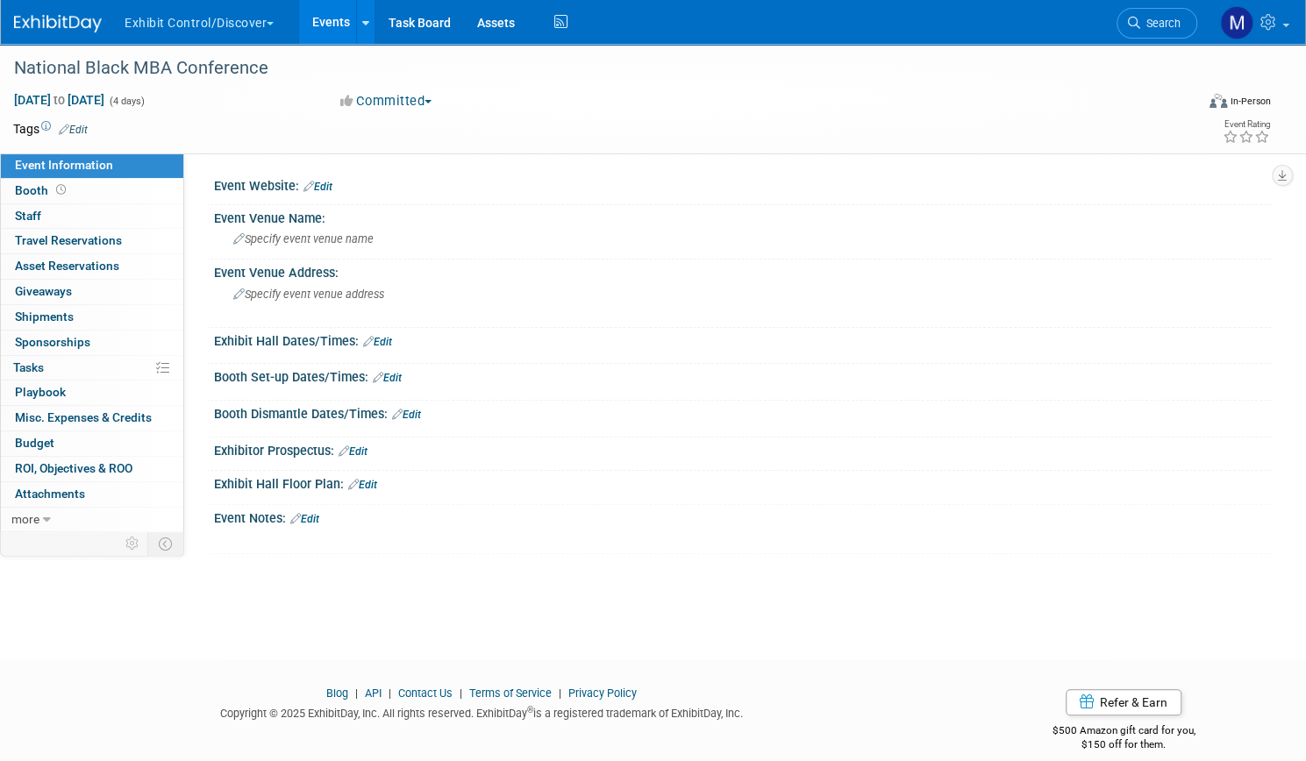
click at [267, 20] on button "Exhibit Control/Discover" at bounding box center [209, 19] width 173 height 39
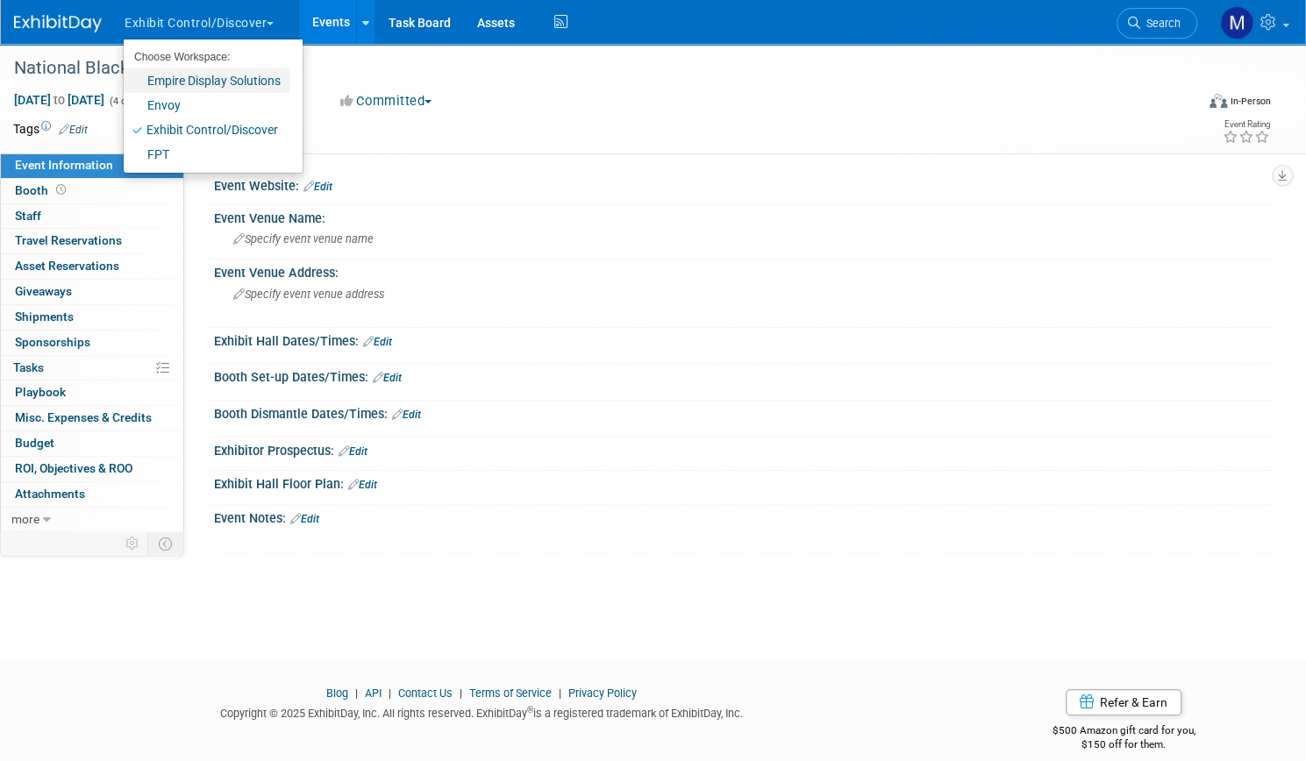
click at [246, 82] on link "Empire Display Solutions" at bounding box center [207, 80] width 166 height 25
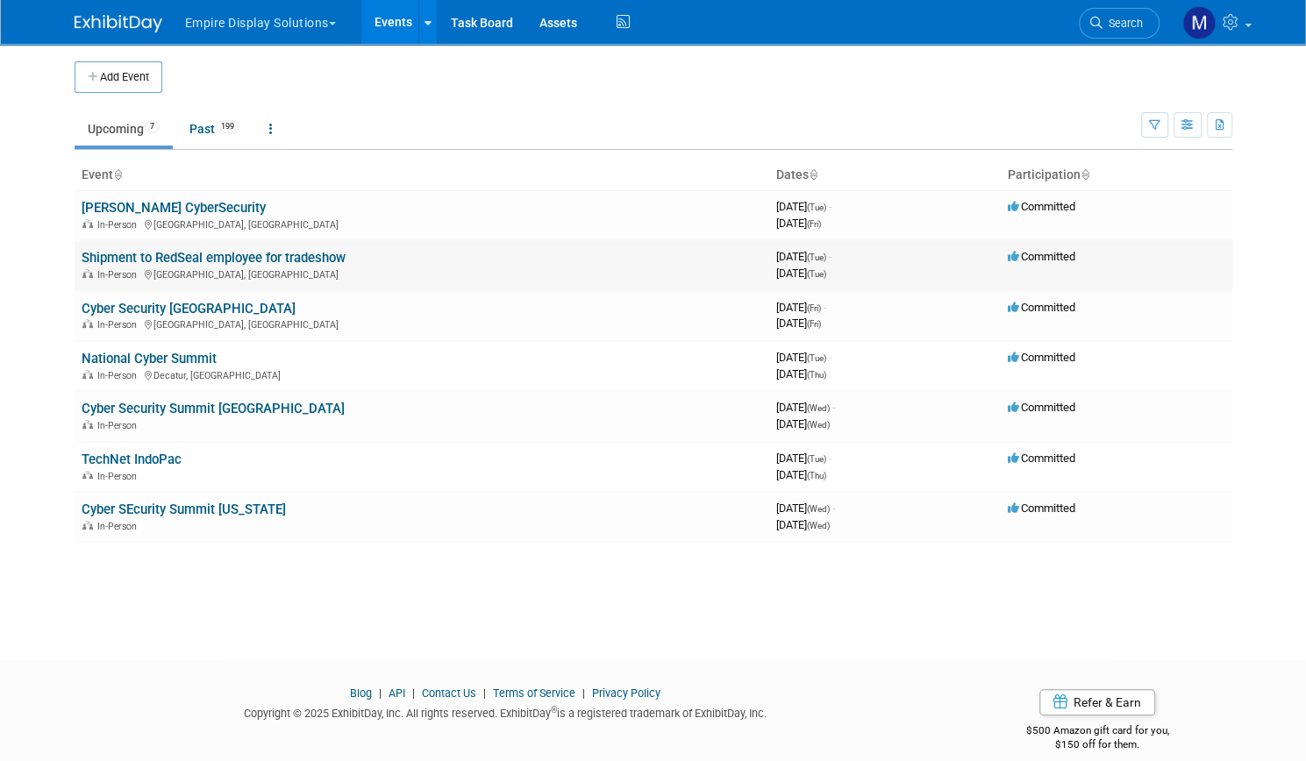
click at [286, 254] on link "Shipment to RedSeal employee for tradeshow" at bounding box center [214, 258] width 264 height 16
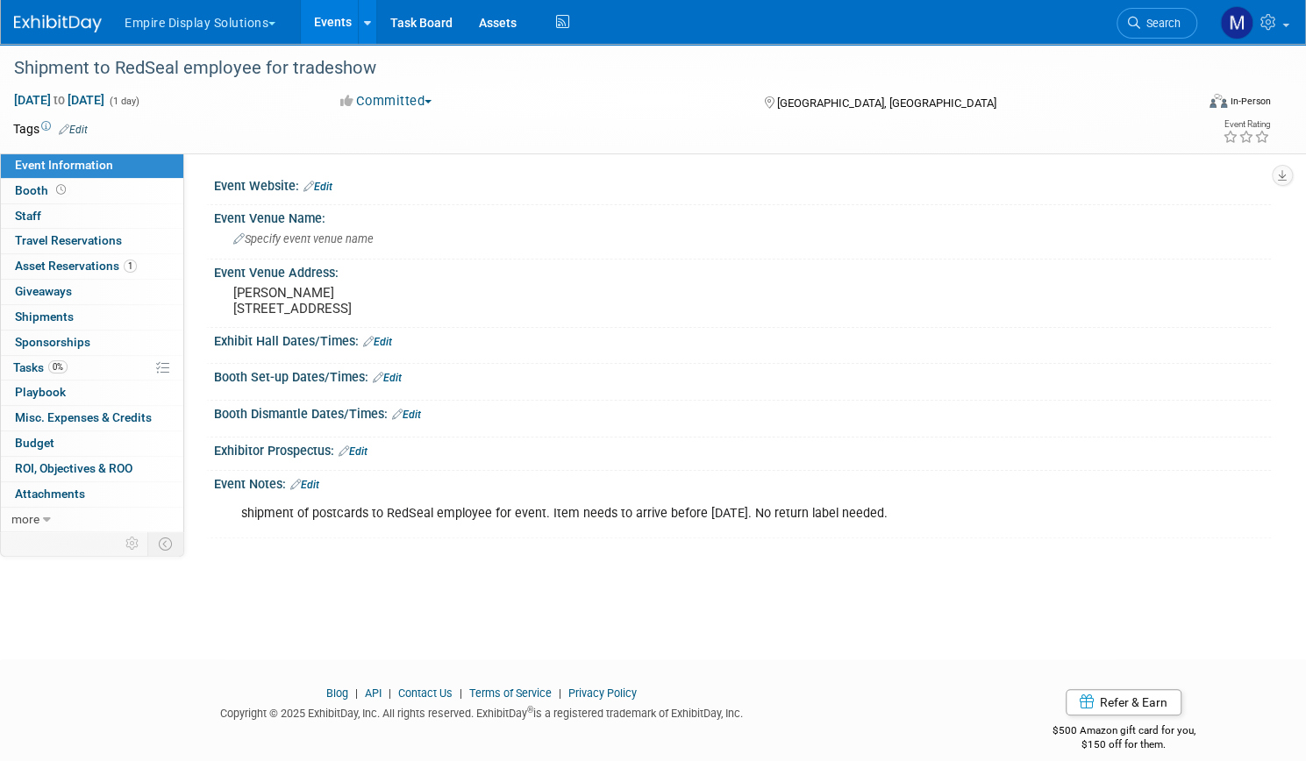
click at [365, 17] on link "Events" at bounding box center [333, 22] width 64 height 44
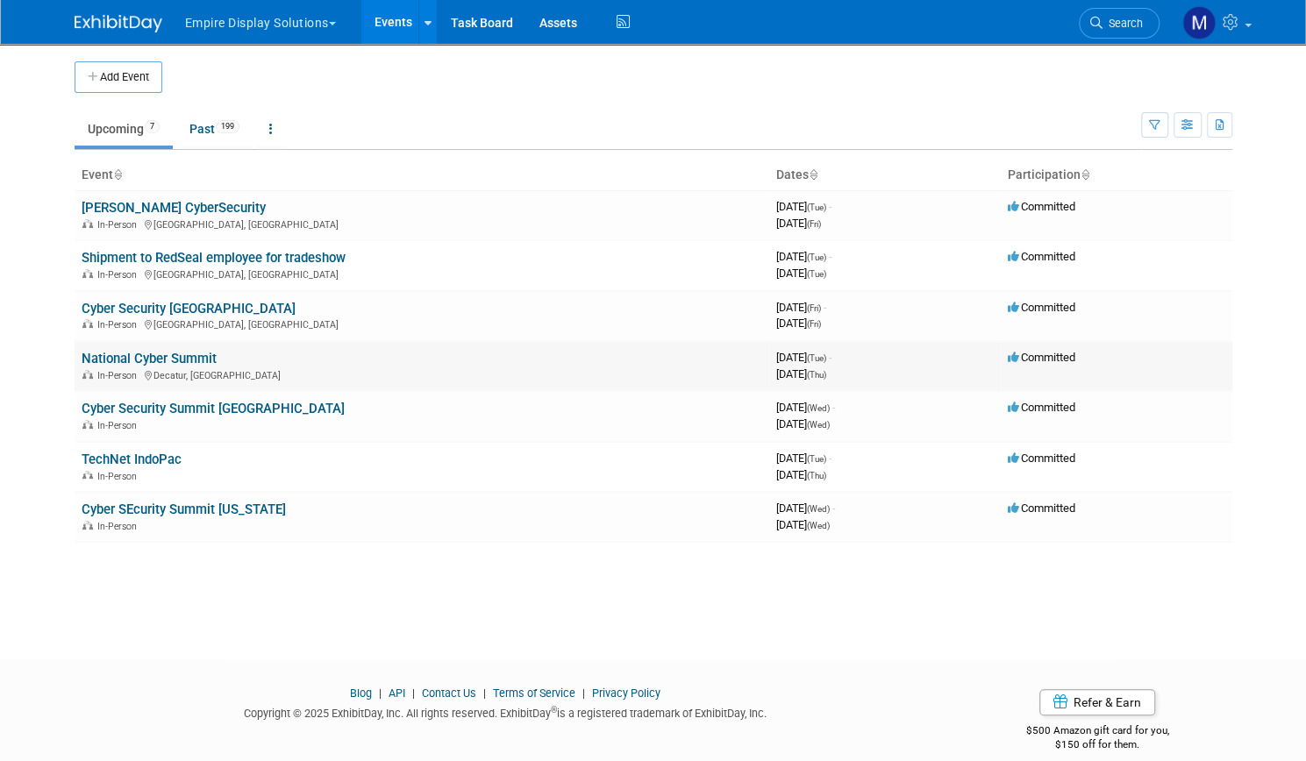
click at [152, 361] on link "National Cyber Summit" at bounding box center [149, 359] width 135 height 16
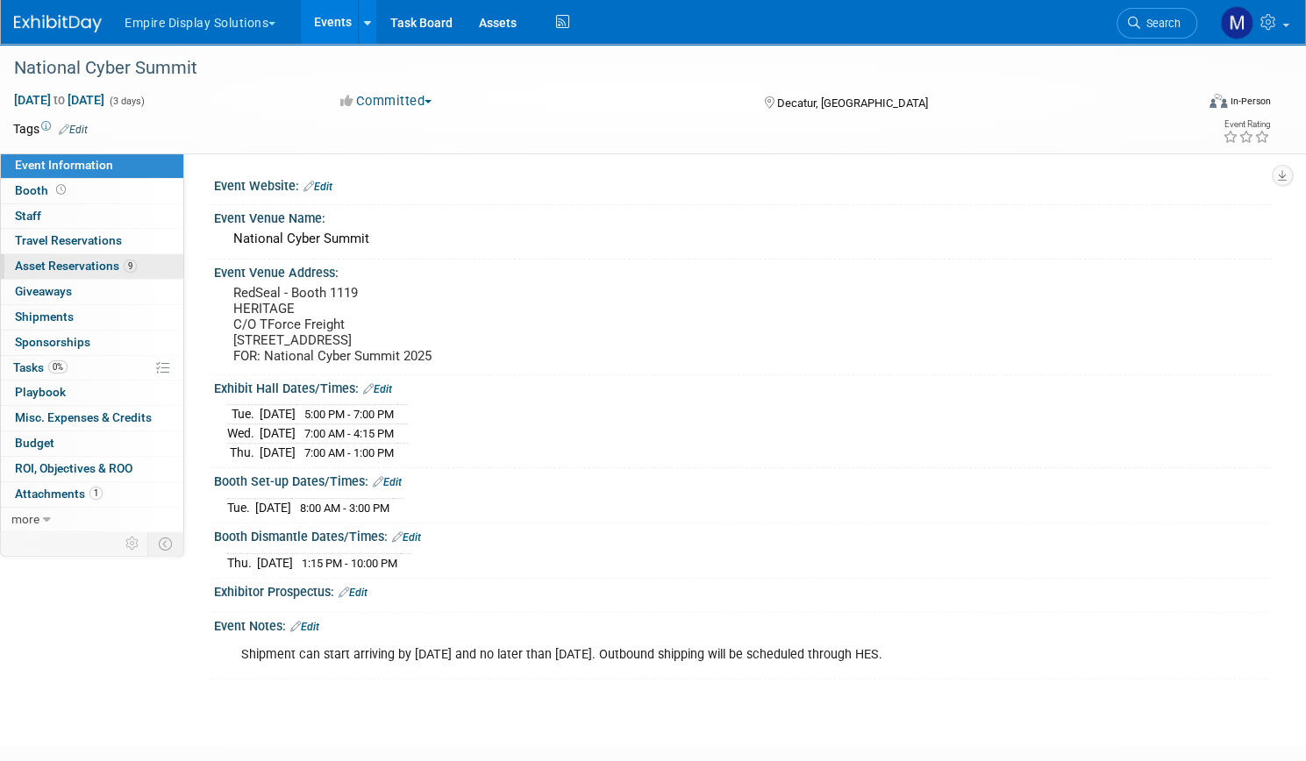
click at [113, 269] on span "Asset Reservations 9" at bounding box center [76, 266] width 122 height 14
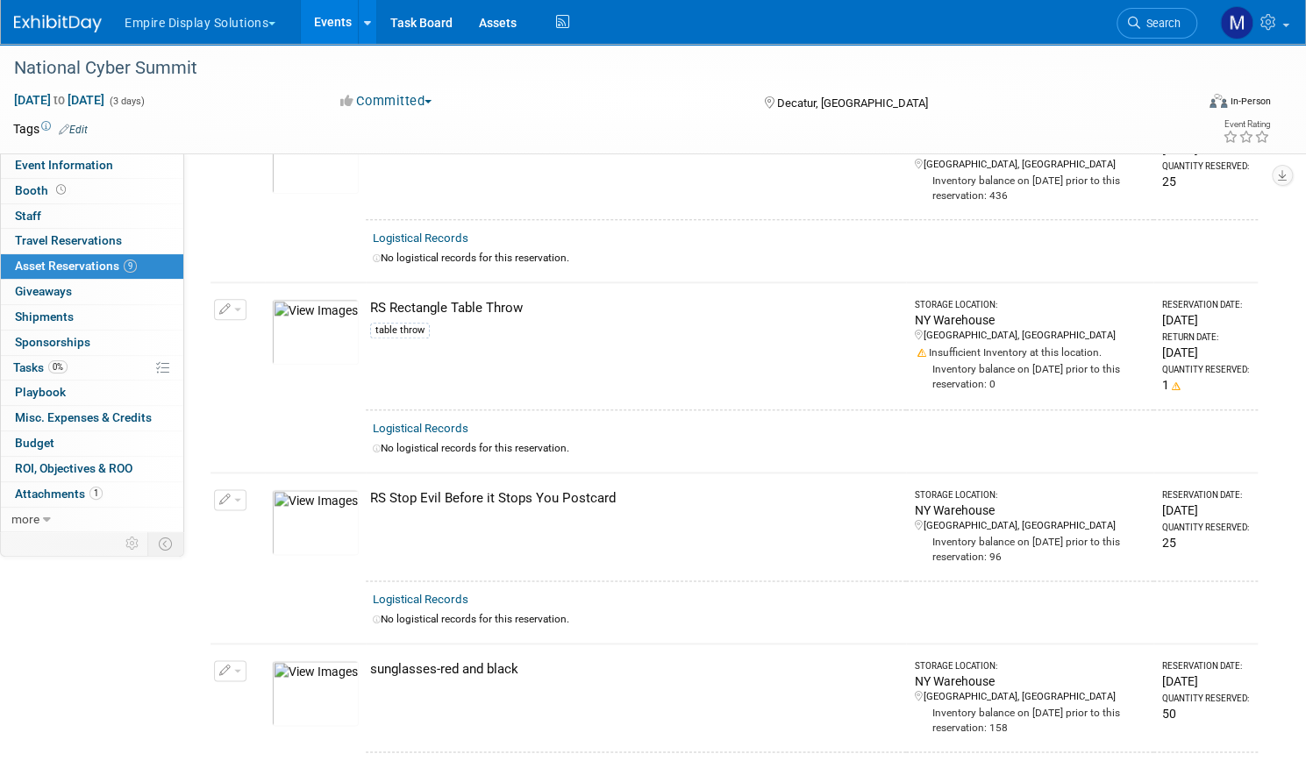
scroll to position [912, 0]
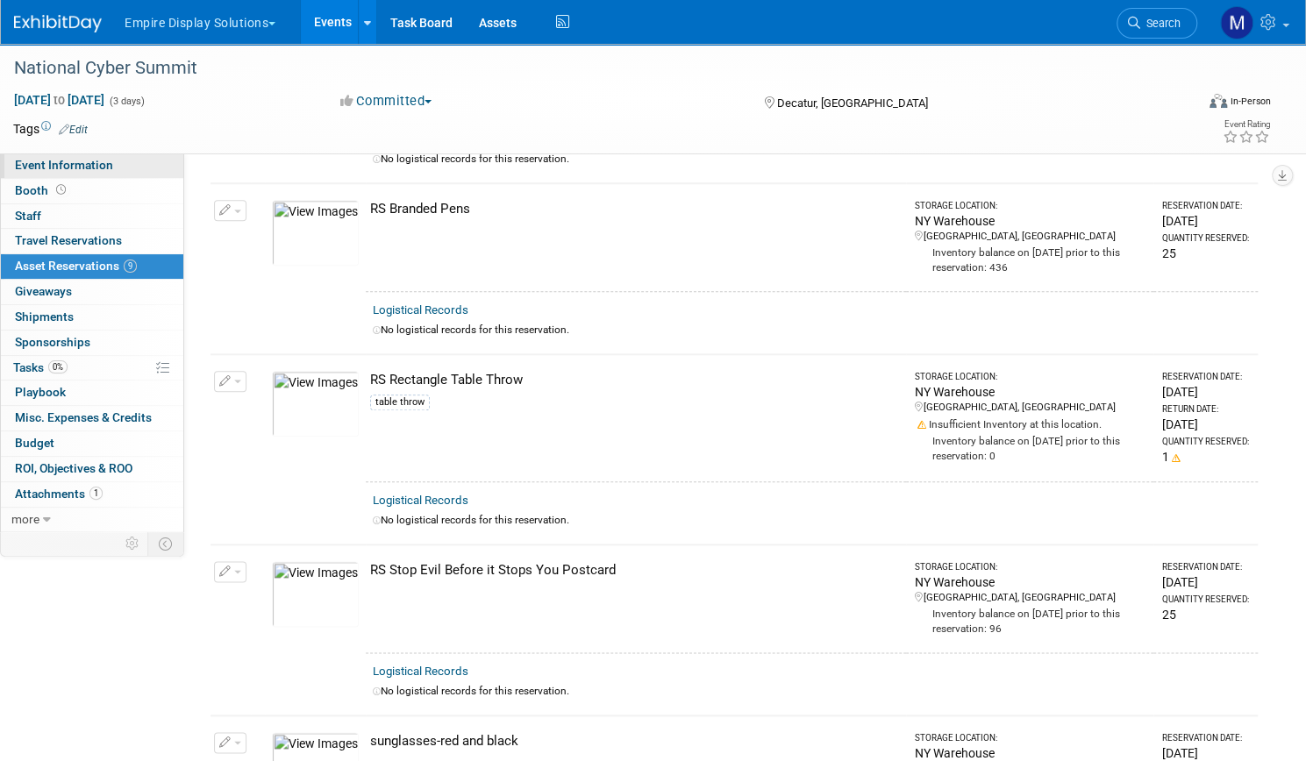
click at [113, 163] on span "Event Information" at bounding box center [64, 165] width 98 height 14
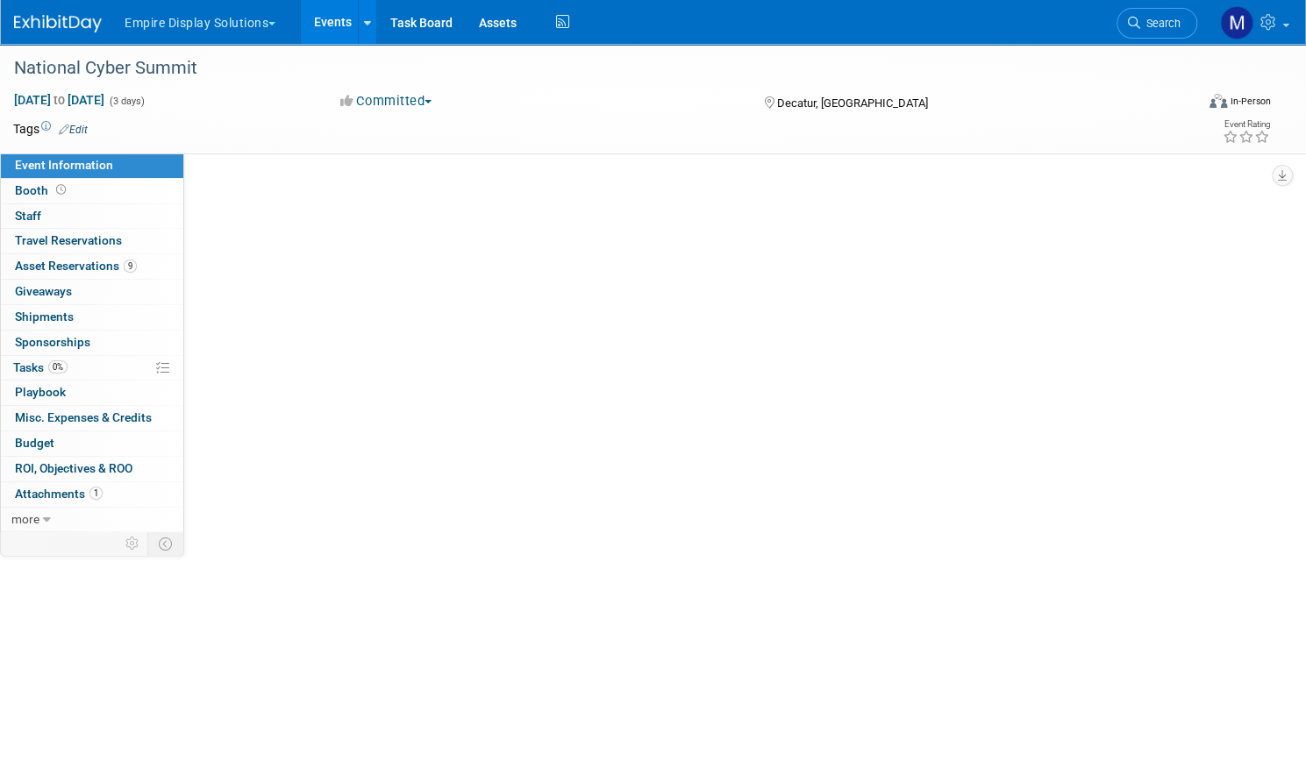
scroll to position [0, 0]
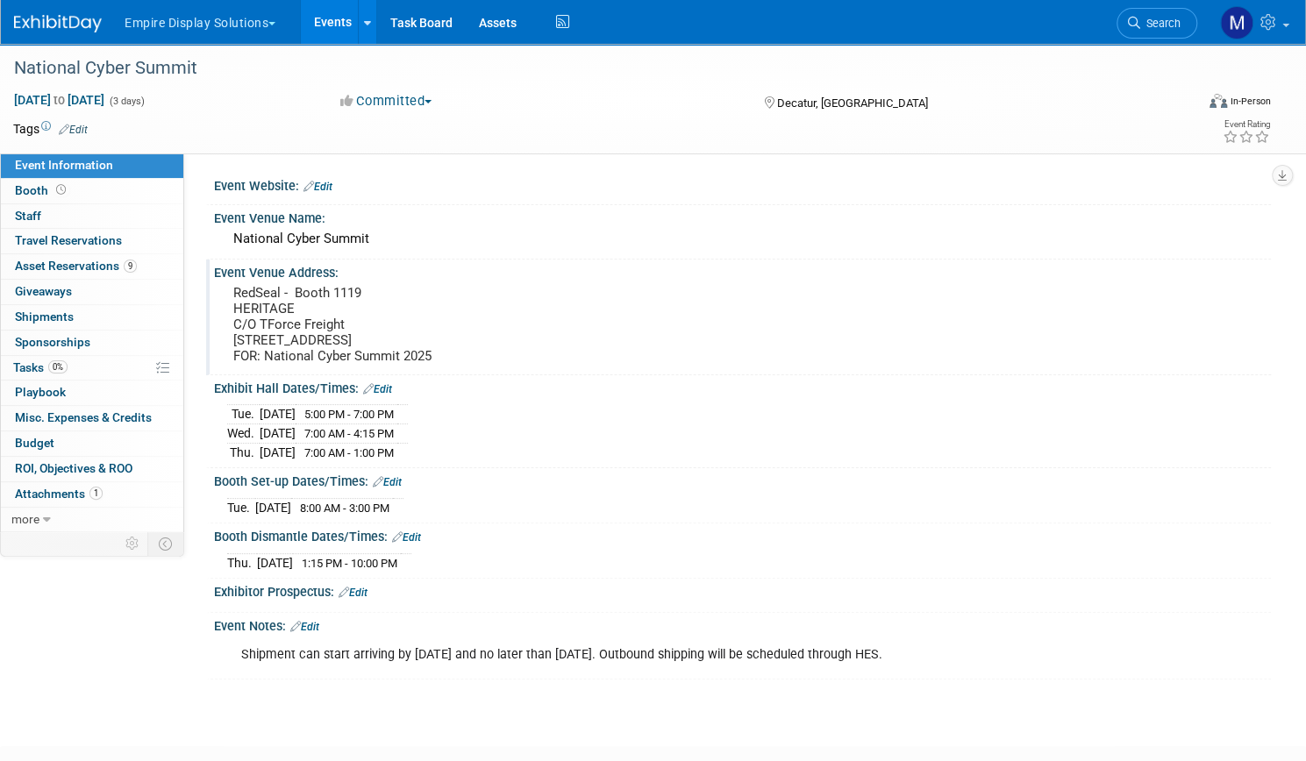
click at [857, 375] on div "Event Venue Address: RedSeal - Booth 1119 HERITAGE C/O TForce Freight 174 Old H…" at bounding box center [738, 317] width 1065 height 115
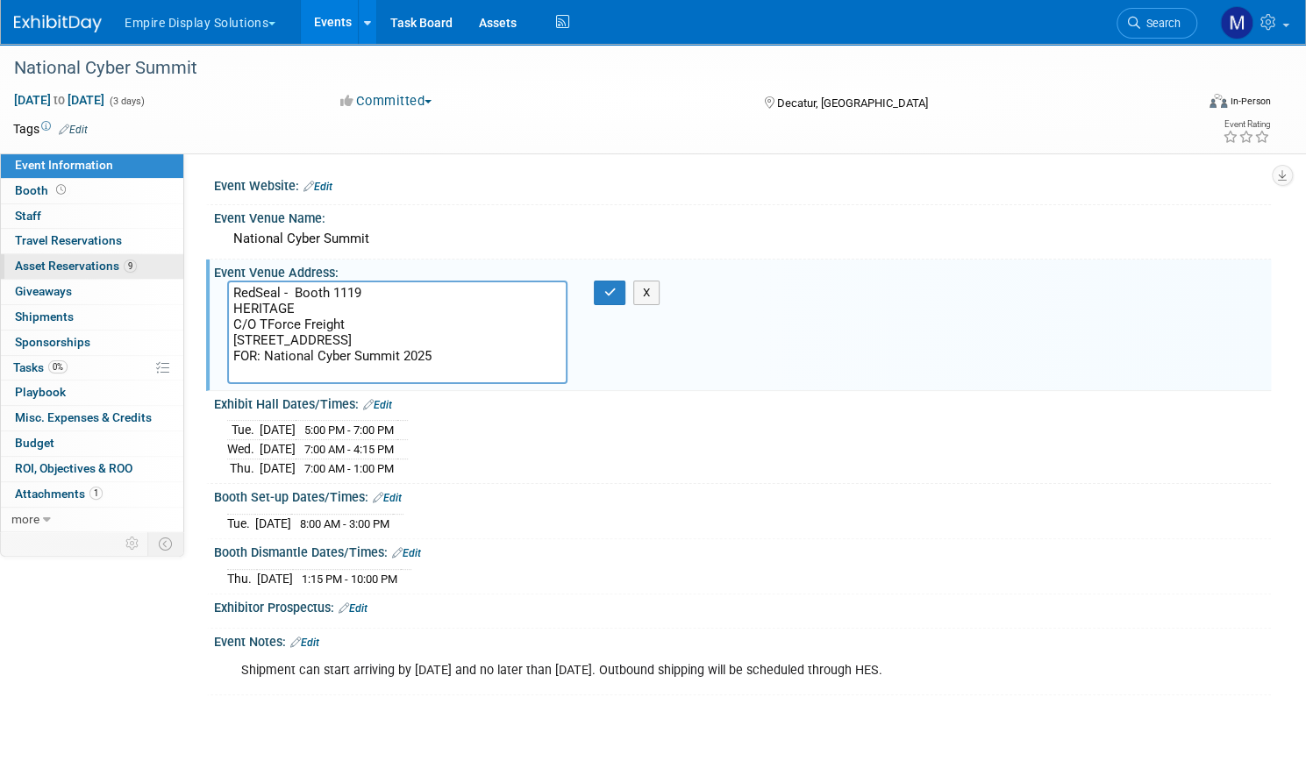
click at [137, 266] on span "Asset Reservations 9" at bounding box center [76, 266] width 122 height 14
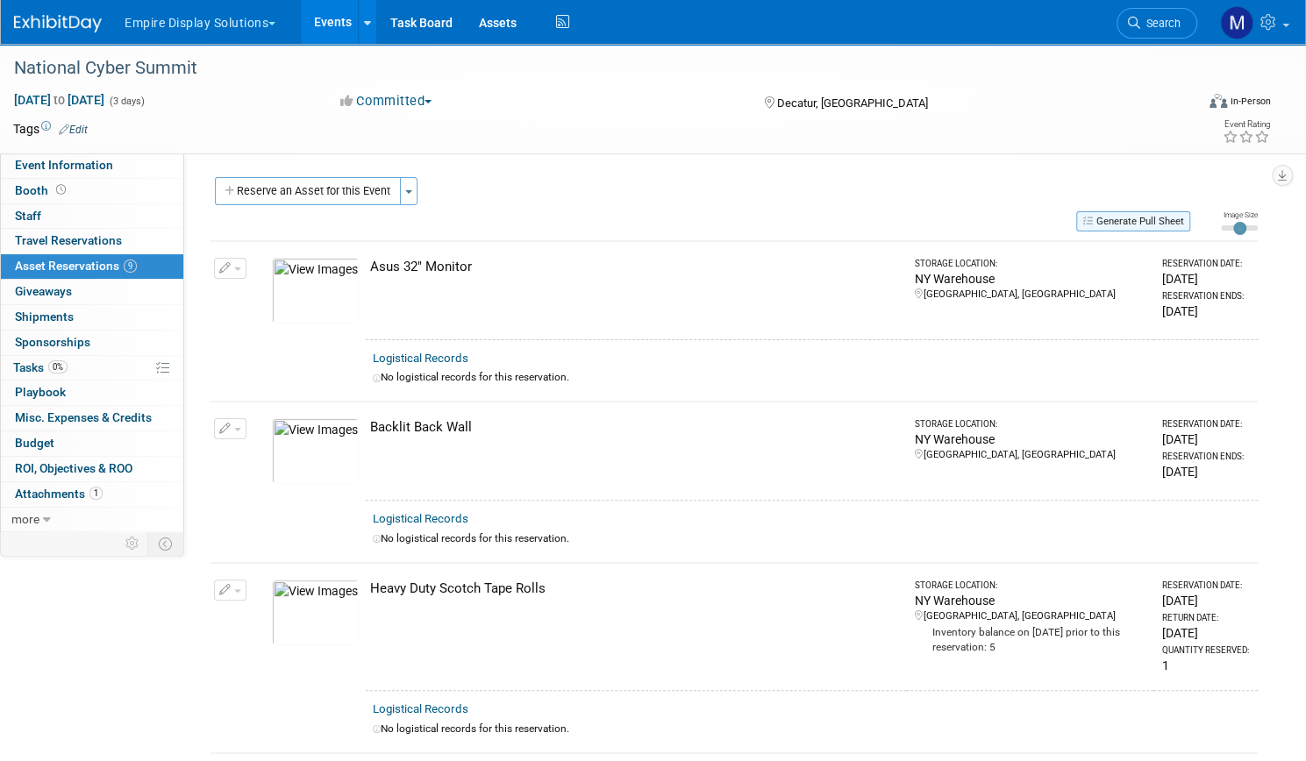
click at [1118, 213] on button "Generate Pull Sheet" at bounding box center [1133, 221] width 114 height 20
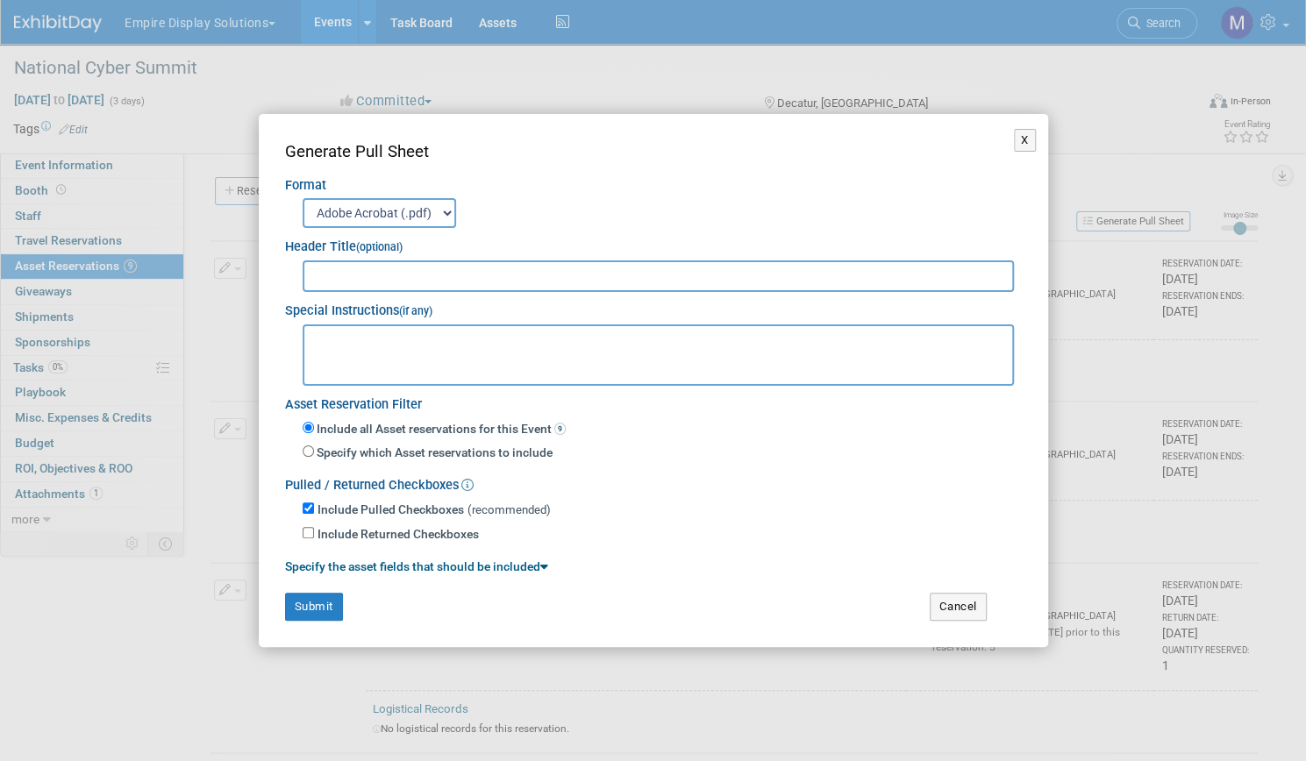
click at [464, 281] on input "text" at bounding box center [659, 277] width 712 height 32
type input "National Cyber Summit"
click at [315, 608] on button "Submit" at bounding box center [314, 607] width 58 height 28
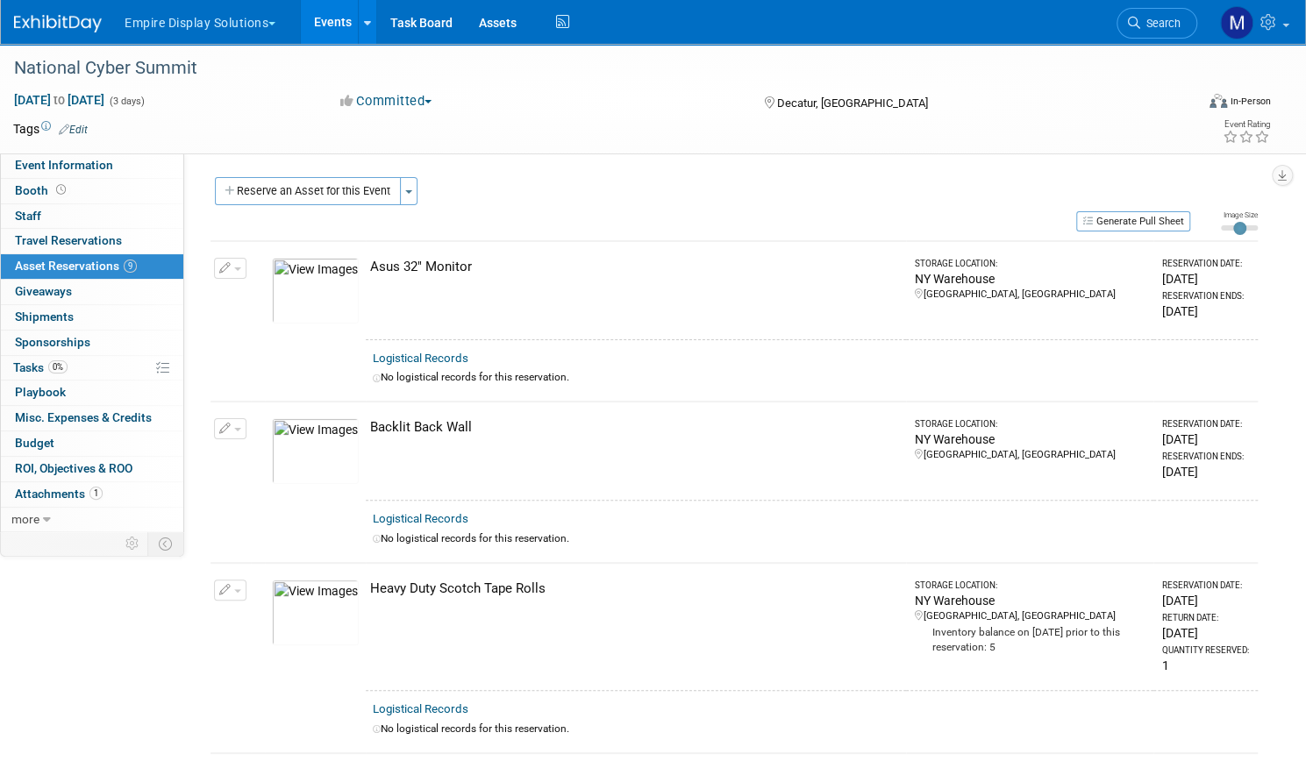
click at [279, 36] on button "Empire Display Solutions" at bounding box center [210, 19] width 175 height 39
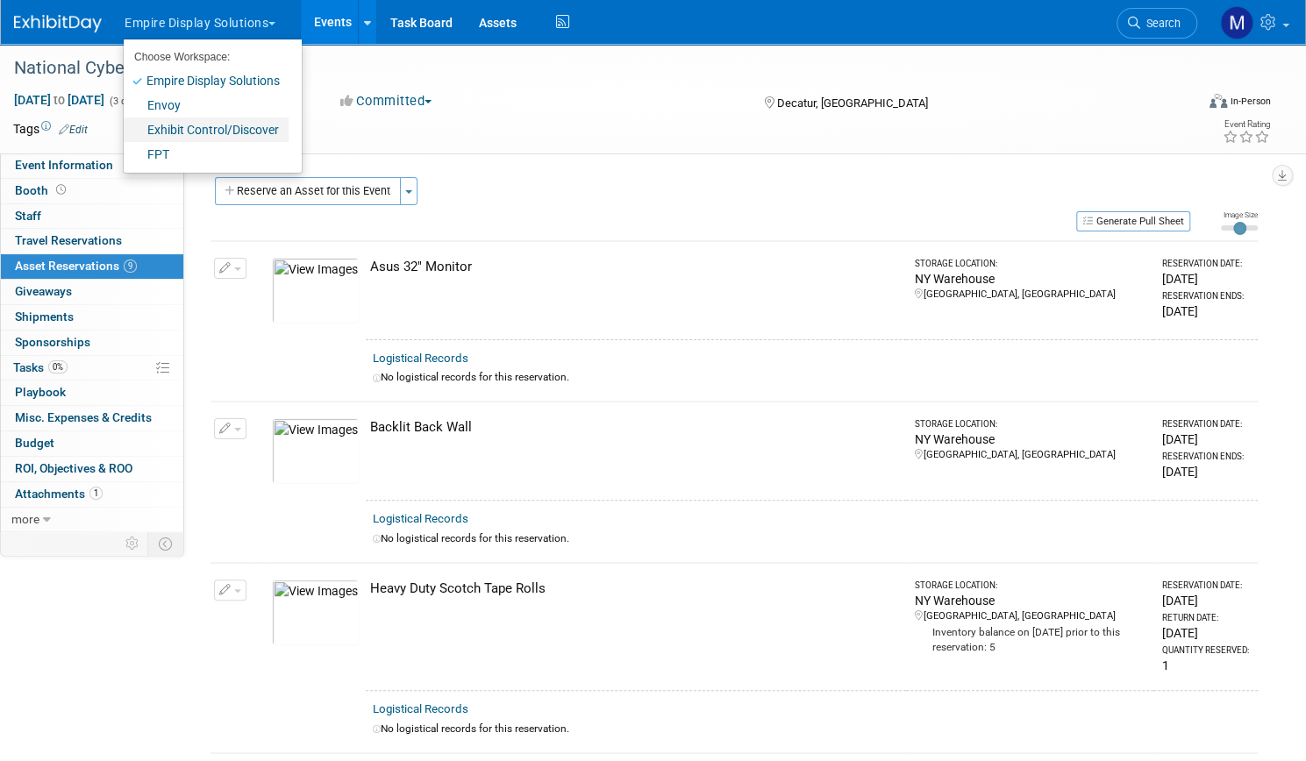
click at [245, 126] on link "Exhibit Control/Discover" at bounding box center [206, 130] width 165 height 25
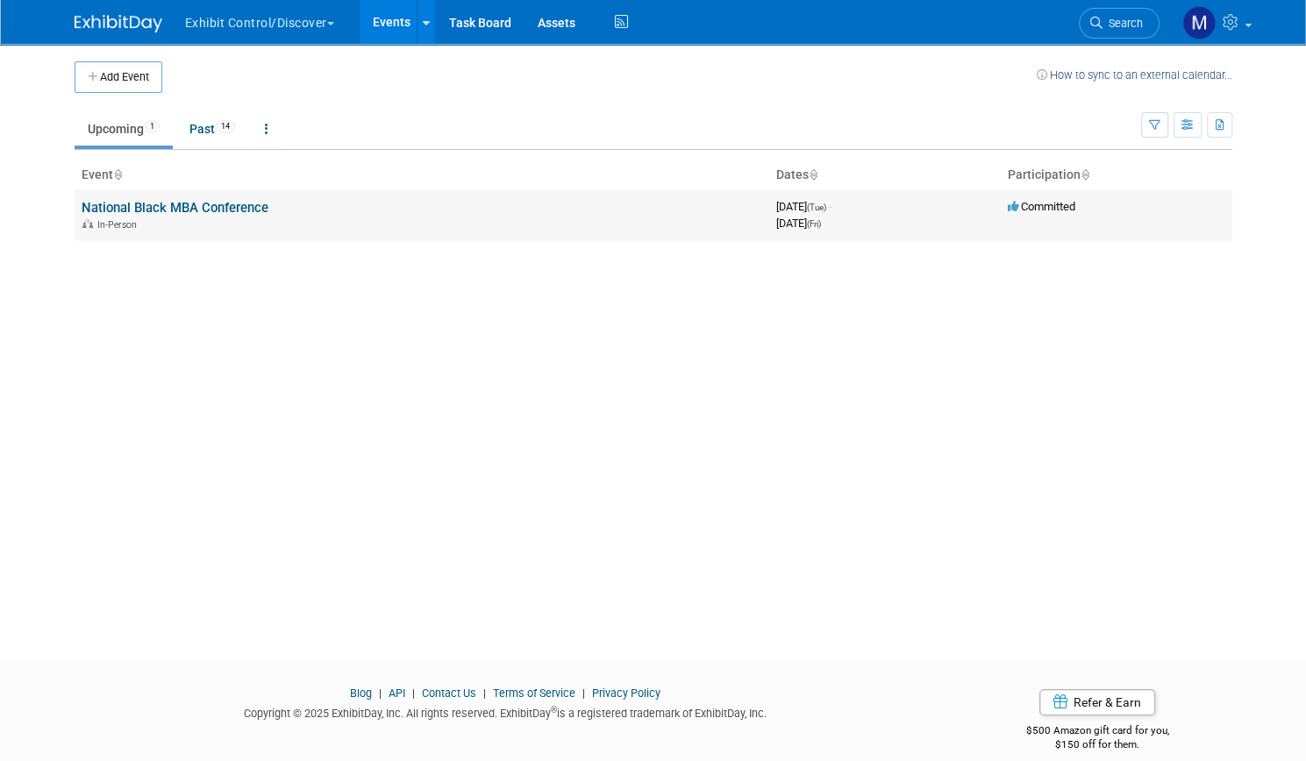
click at [223, 211] on link "National Black MBA Conference" at bounding box center [175, 208] width 187 height 16
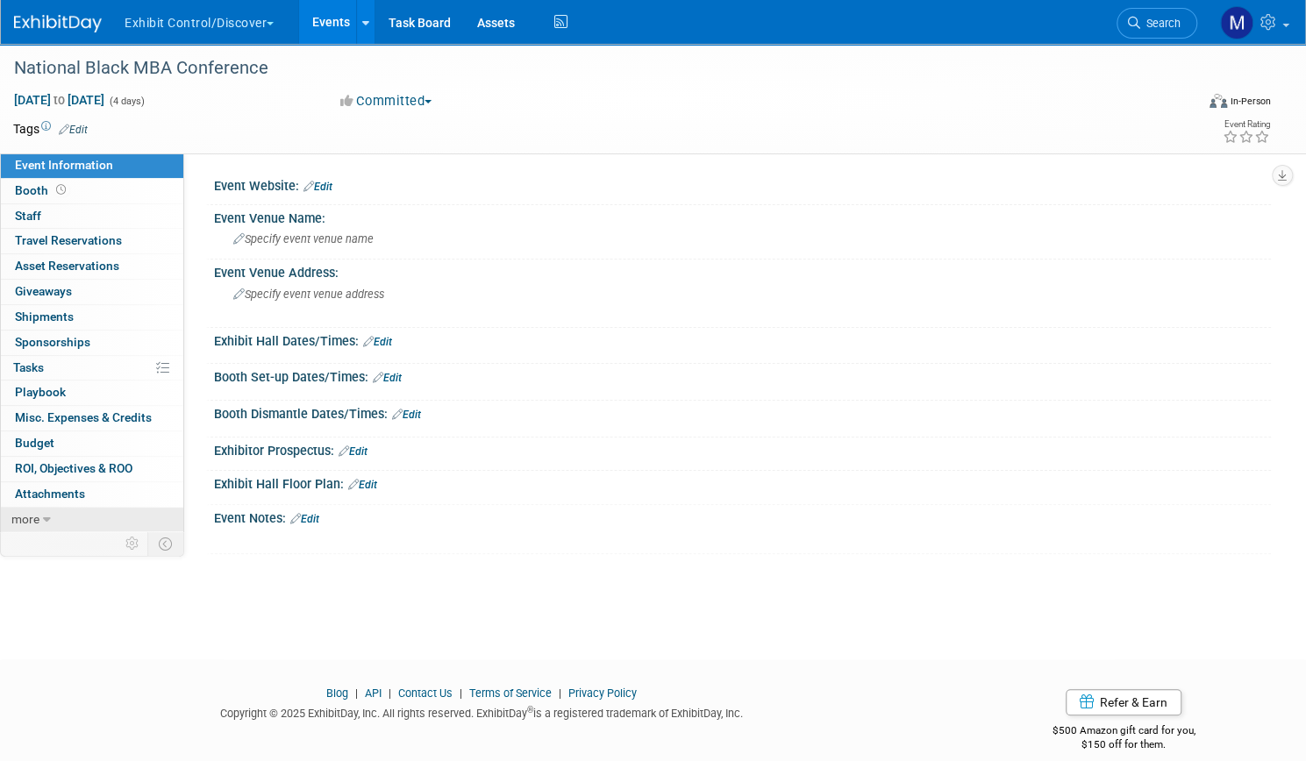
click at [111, 508] on link "more" at bounding box center [92, 520] width 182 height 25
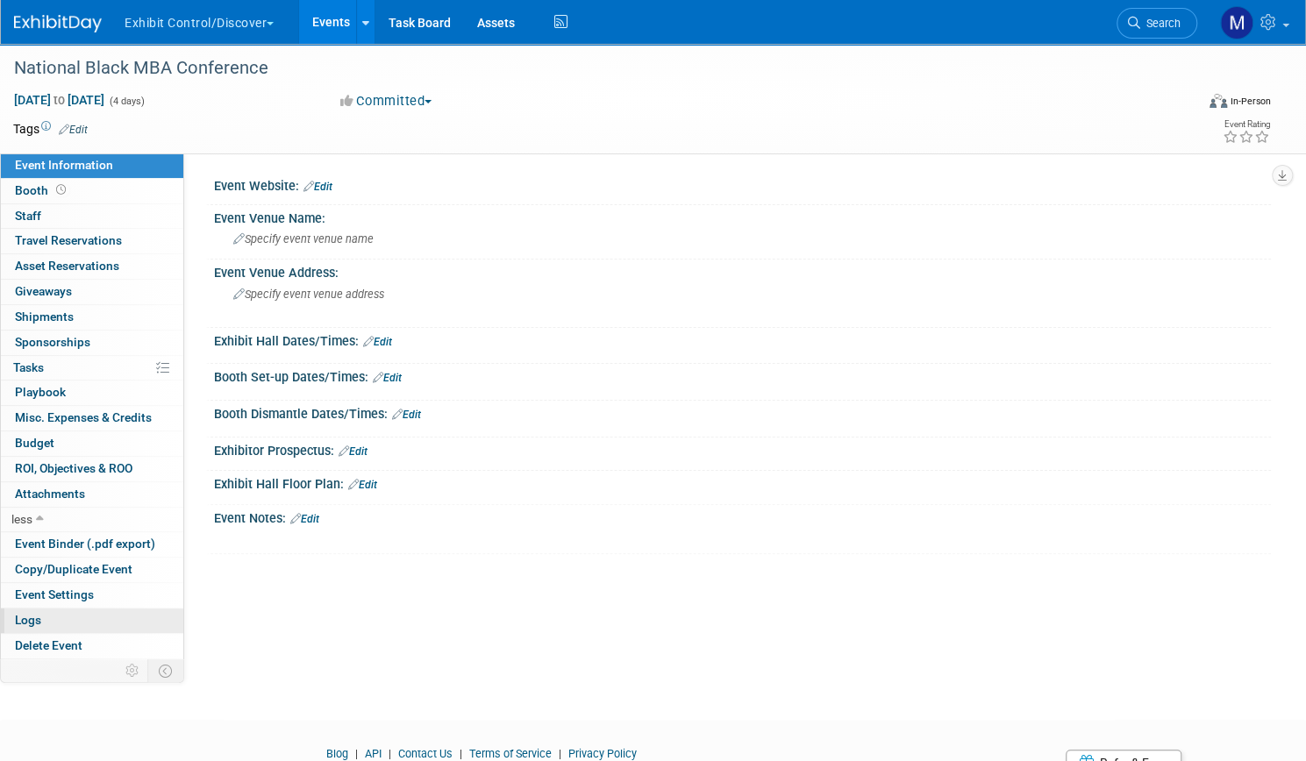
click at [41, 613] on span "Logs" at bounding box center [28, 620] width 26 height 14
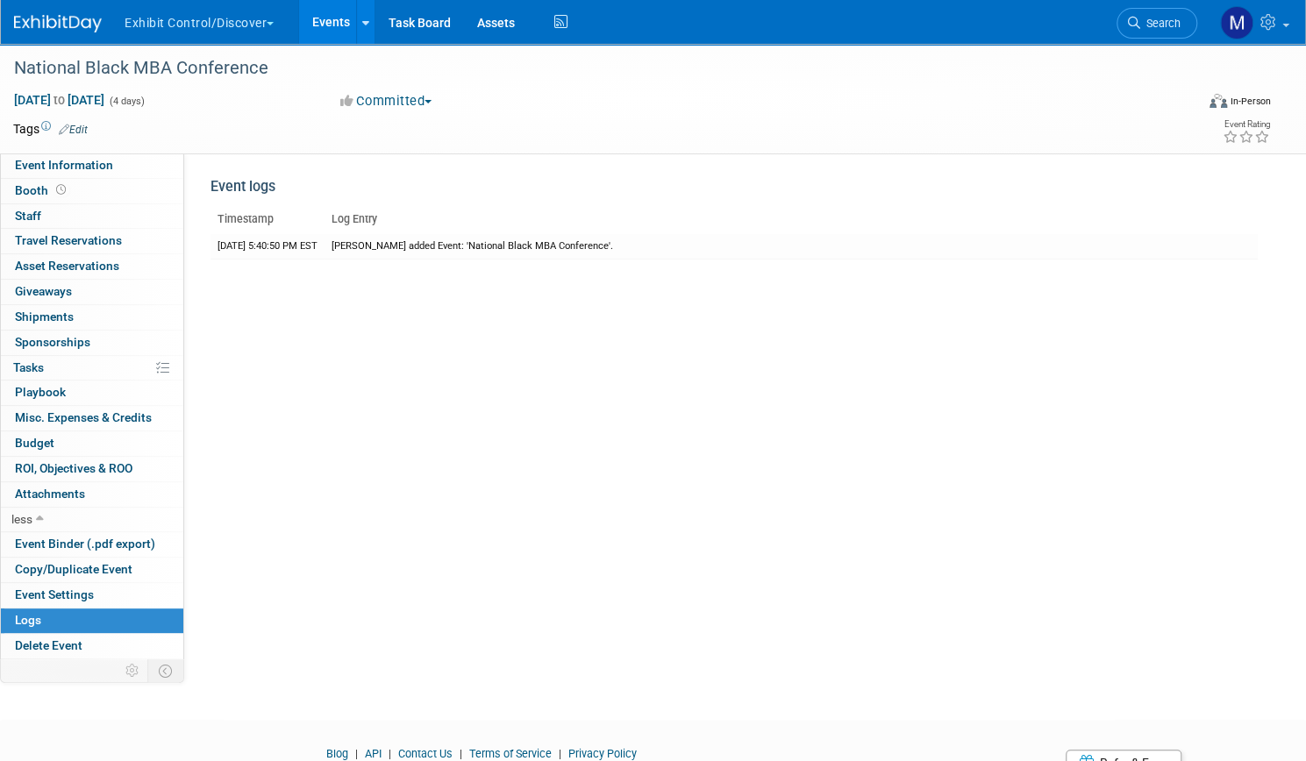
click at [296, 26] on button "Exhibit Control/Discover" at bounding box center [209, 19] width 173 height 39
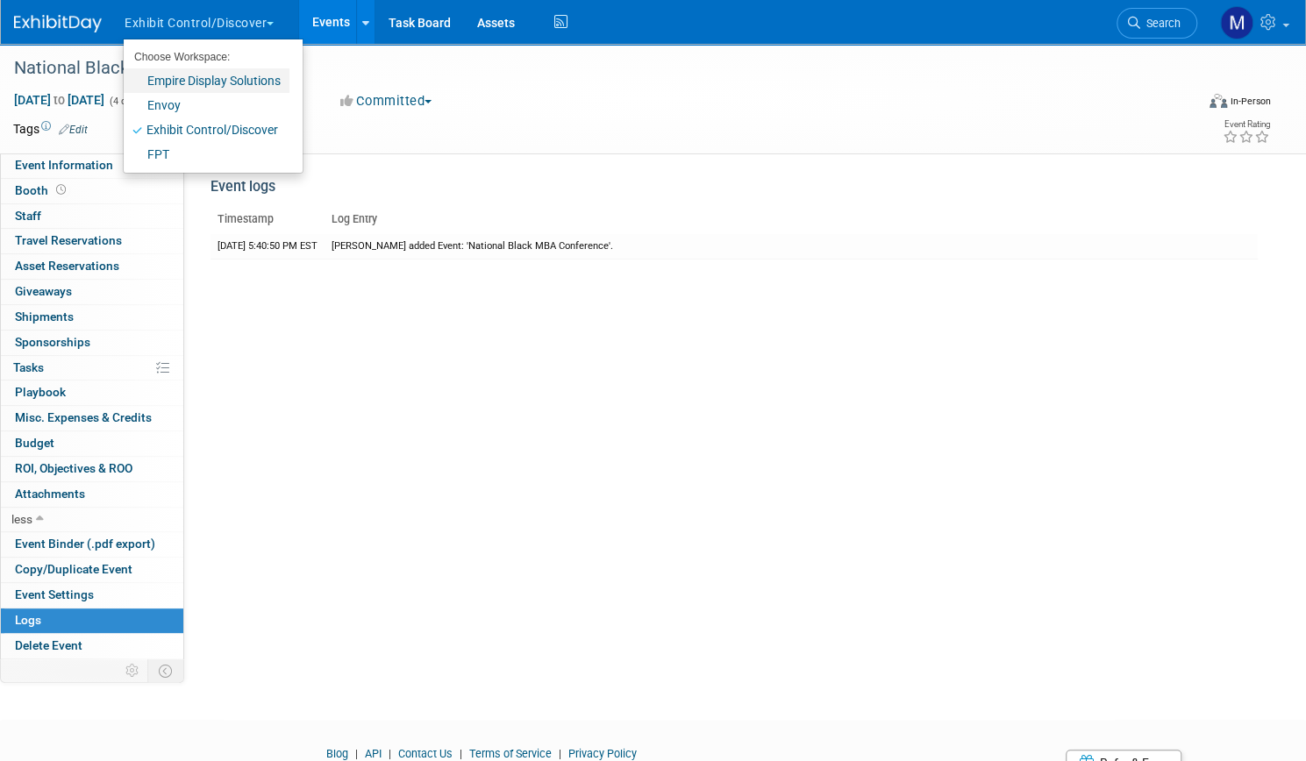
click at [259, 80] on link "Empire Display Solutions" at bounding box center [207, 80] width 166 height 25
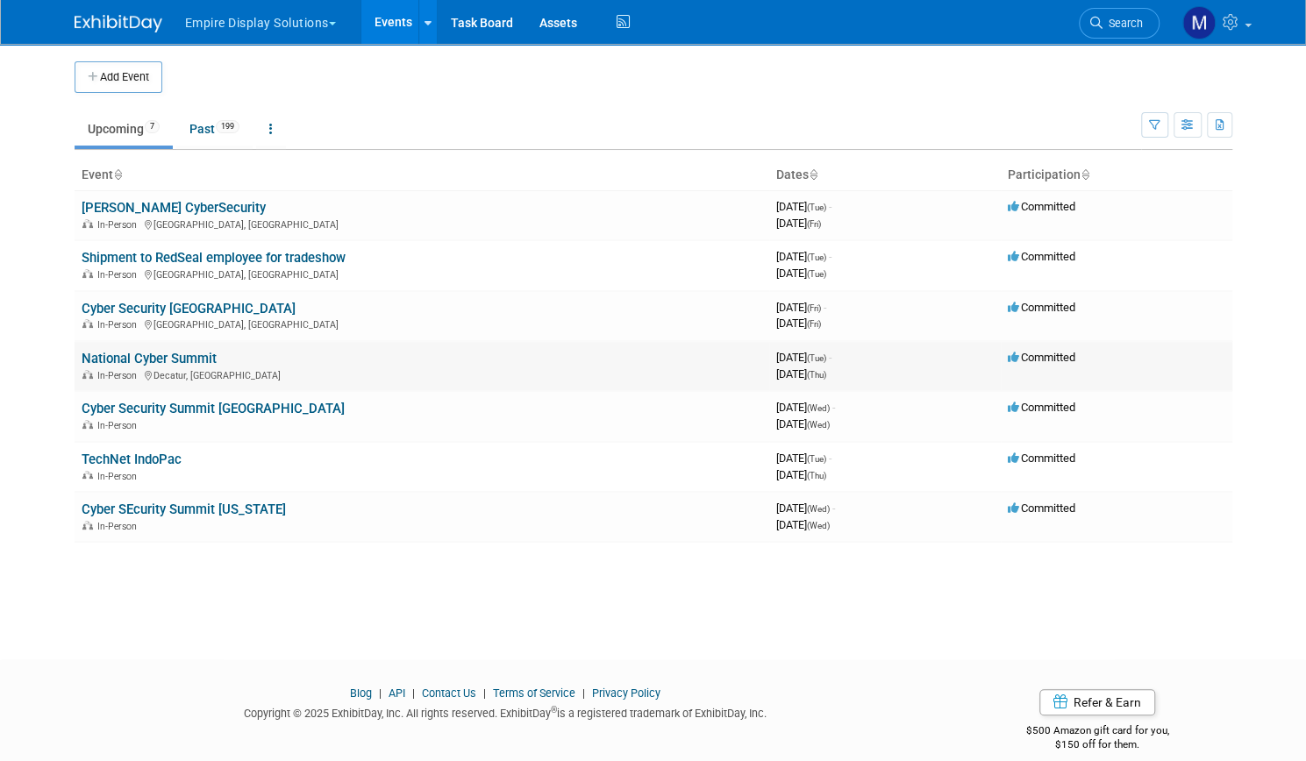
click at [168, 358] on link "National Cyber Summit" at bounding box center [149, 359] width 135 height 16
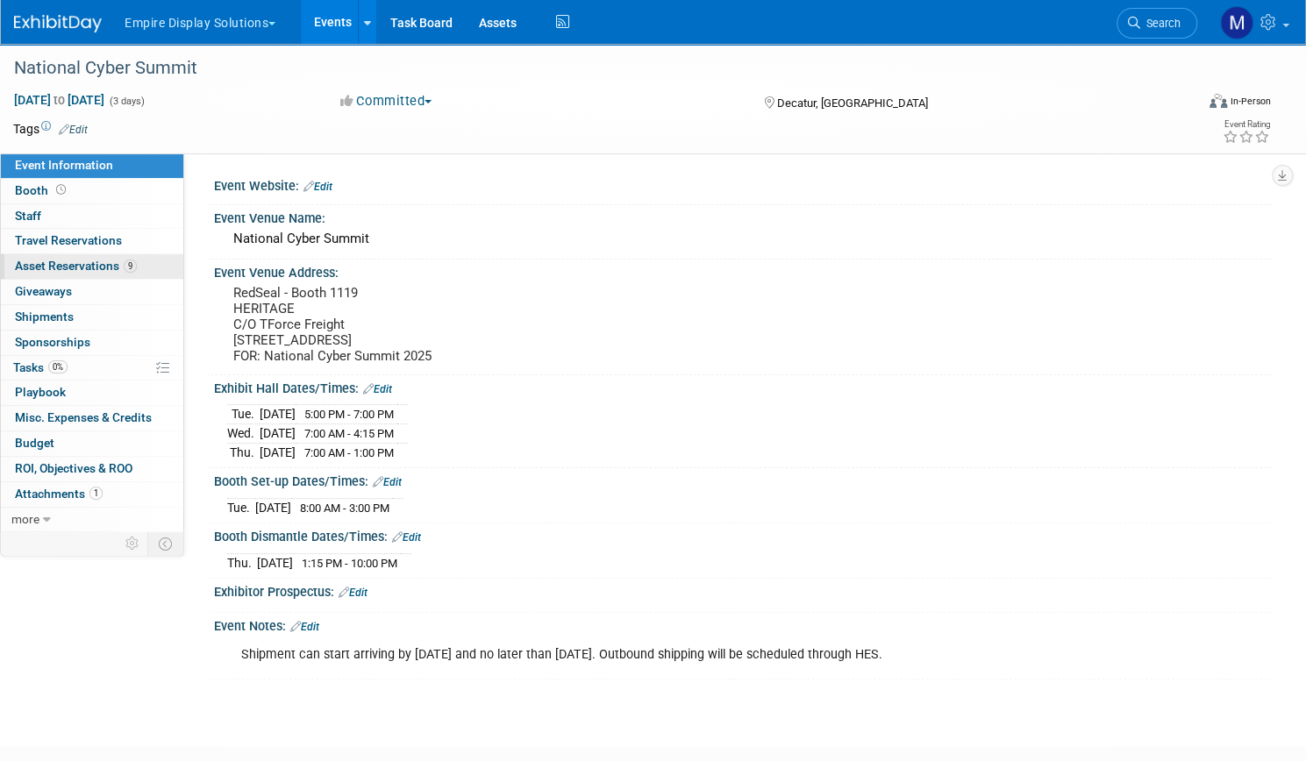
click at [127, 265] on span "Asset Reservations 9" at bounding box center [76, 266] width 122 height 14
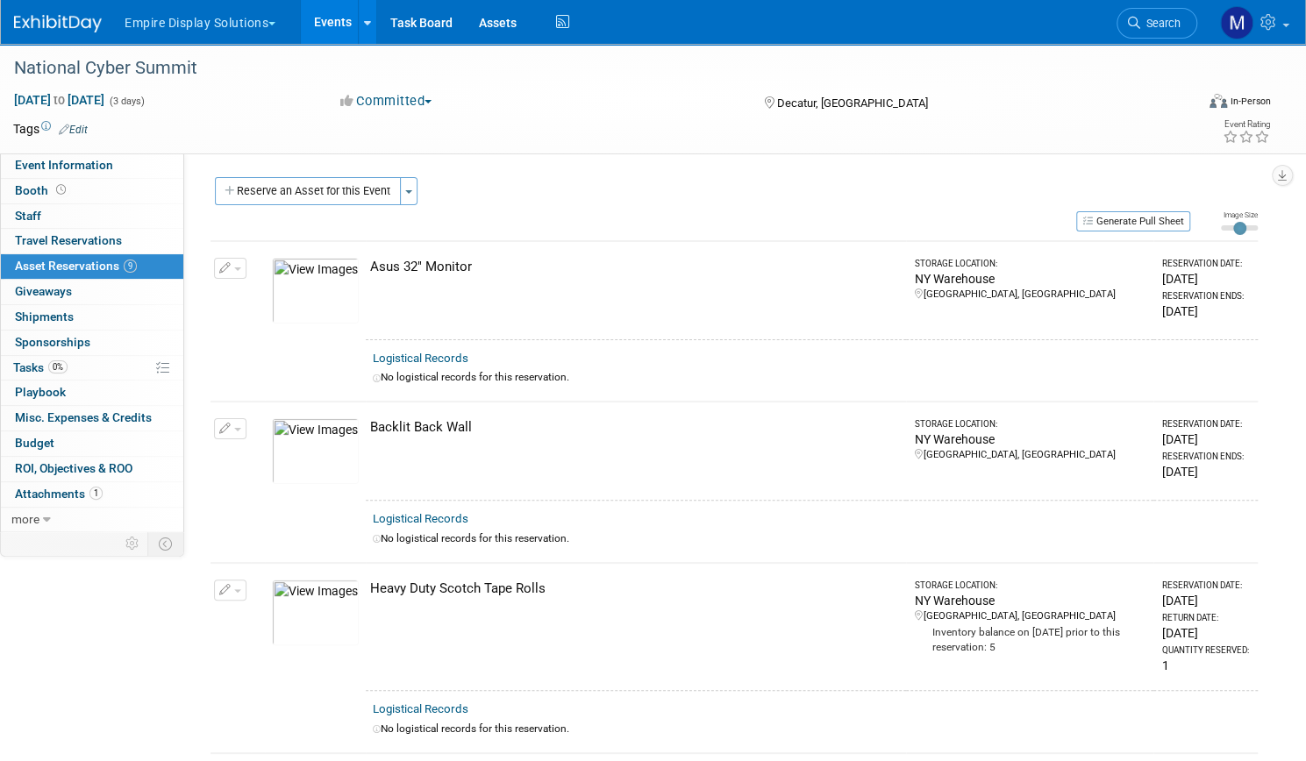
click at [623, 158] on div "Event Website: Edit Event Venue Name: National Cyber Summit Event Venue Address…" at bounding box center [727, 341] width 1087 height 375
click at [365, 31] on link "Events" at bounding box center [333, 22] width 64 height 44
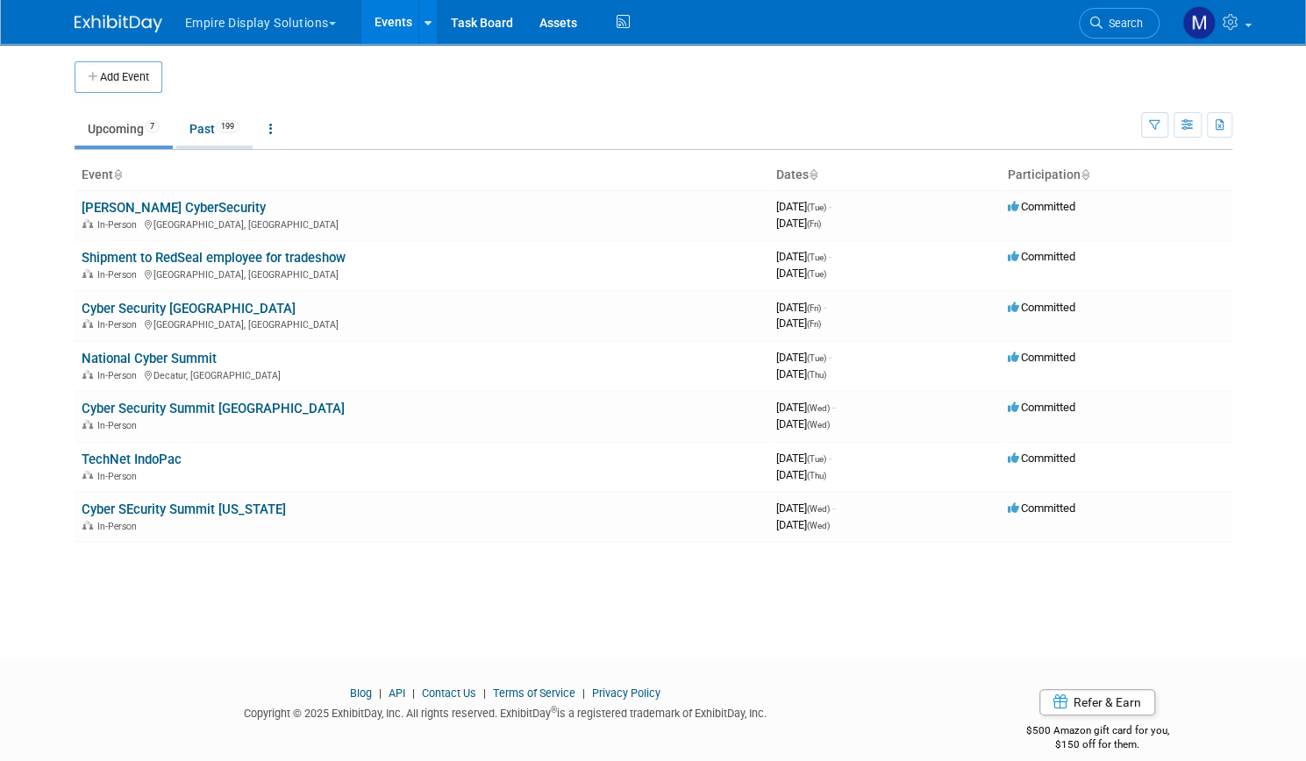
click at [209, 117] on link "Past 199" at bounding box center [214, 128] width 76 height 33
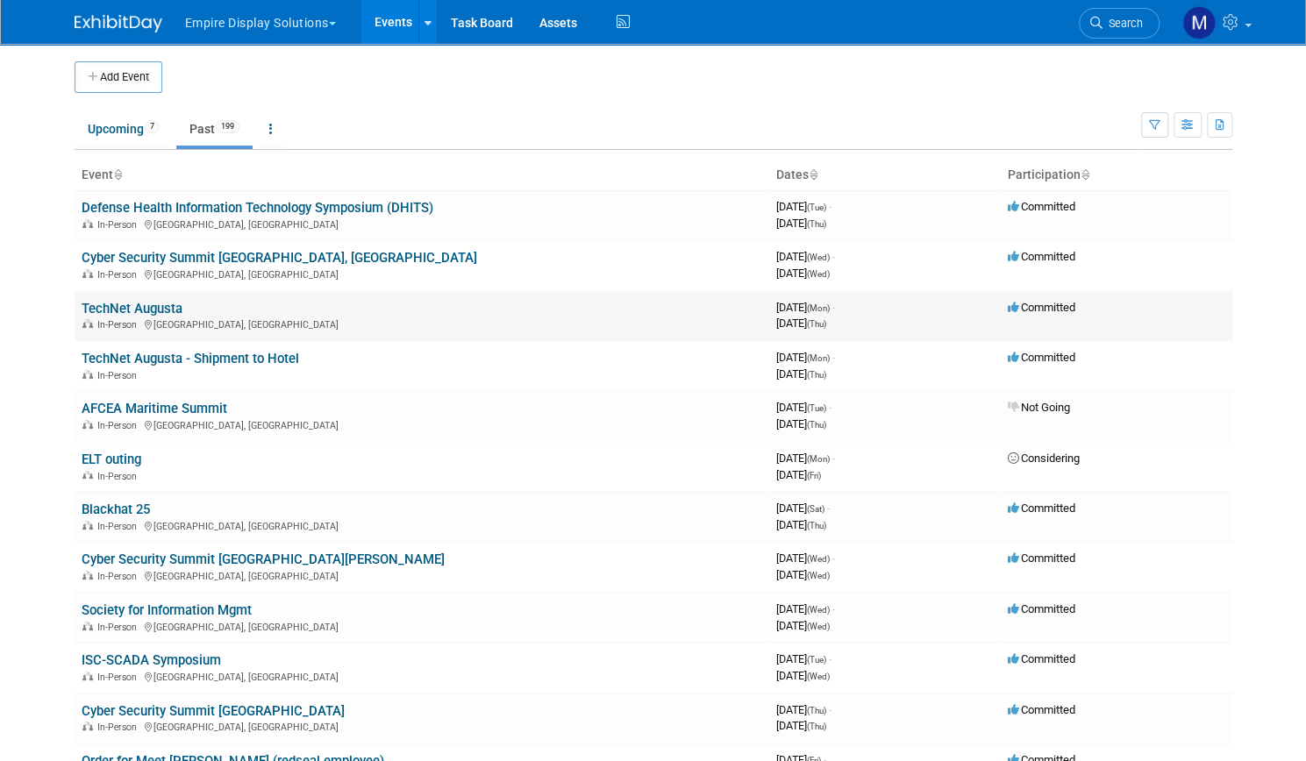
click at [163, 304] on link "TechNet Augusta" at bounding box center [132, 309] width 101 height 16
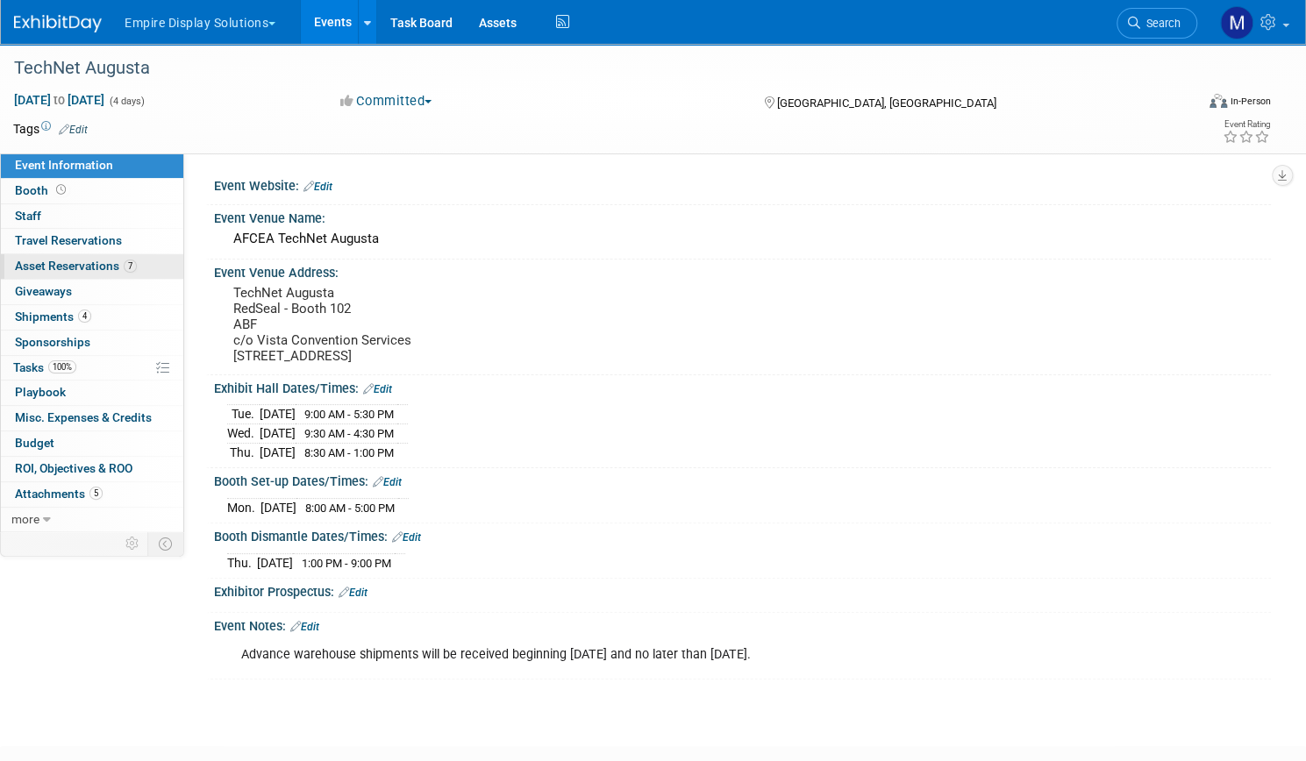
click at [137, 269] on span "Asset Reservations 7" at bounding box center [76, 266] width 122 height 14
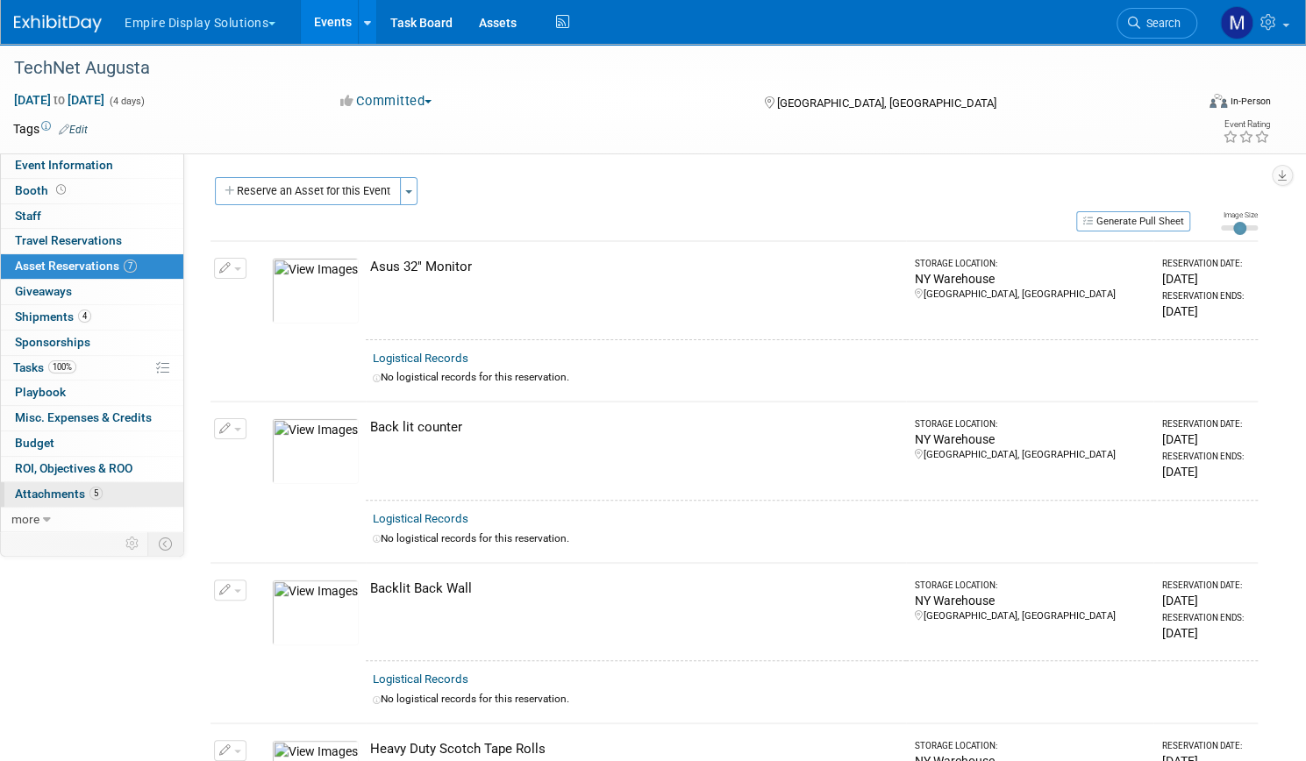
click at [103, 487] on span "Attachments 5" at bounding box center [59, 494] width 88 height 14
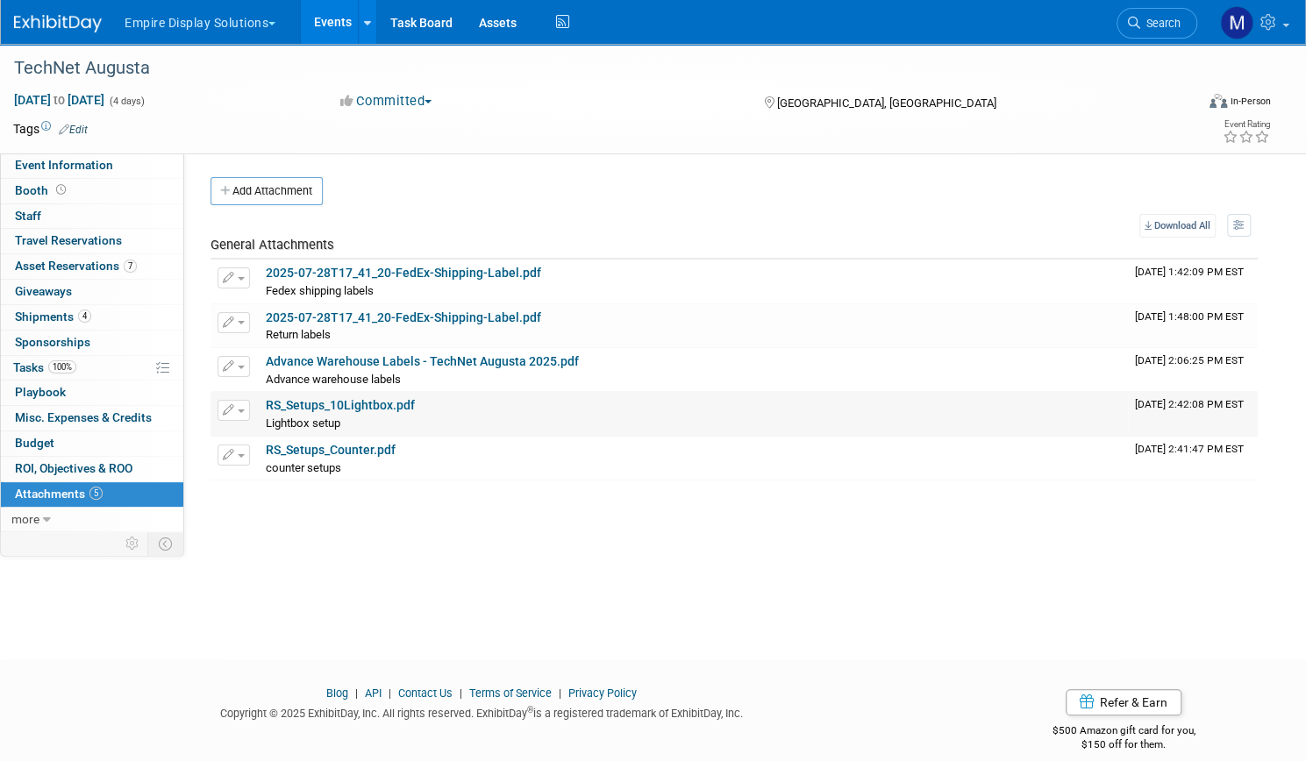
click at [415, 400] on link "RS_Setups_10Lightbox.pdf" at bounding box center [340, 405] width 149 height 14
